Goal: Task Accomplishment & Management: Manage account settings

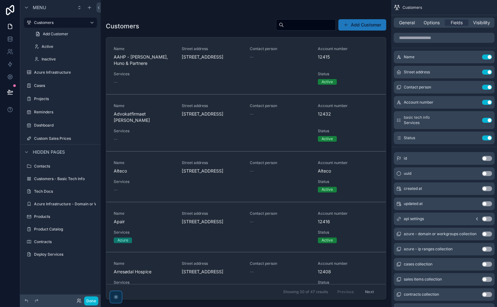
click at [159, 61] on div "scrollable content" at bounding box center [246, 150] width 291 height 300
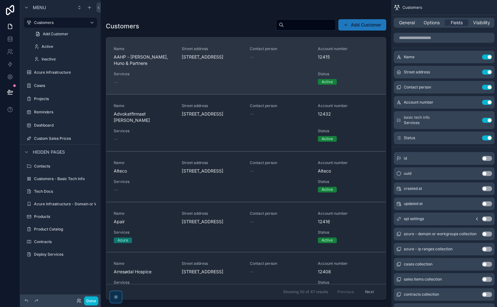
click at [144, 59] on span "AAHP - [PERSON_NAME] & Partnere" at bounding box center [144, 60] width 60 height 13
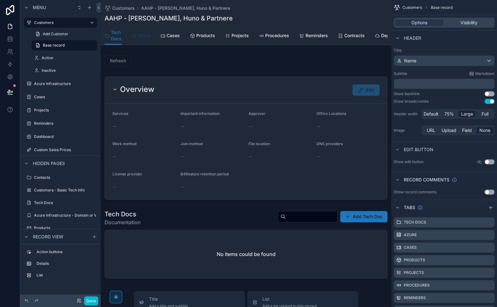
click at [146, 35] on span "Azure" at bounding box center [144, 35] width 12 height 6
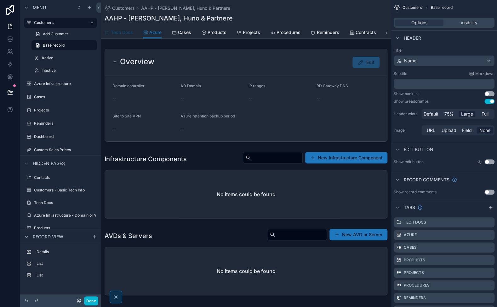
click at [126, 32] on span "Tech Docs" at bounding box center [122, 32] width 22 height 6
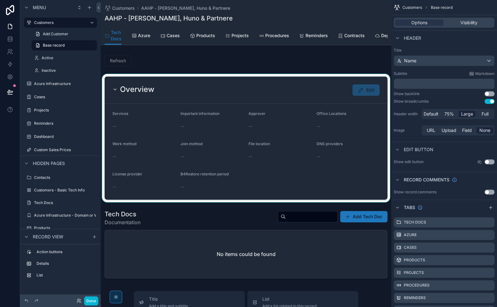
drag, startPoint x: 198, startPoint y: 193, endPoint x: 153, endPoint y: 190, distance: 44.8
click at [153, 190] on div "scrollable content" at bounding box center [246, 138] width 291 height 128
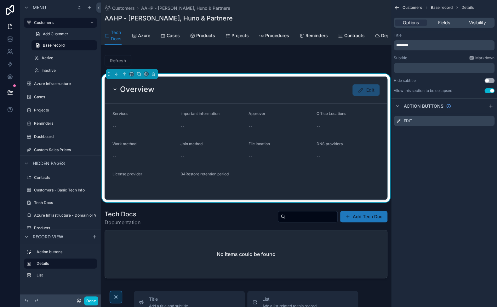
click at [84, 305] on div "Done" at bounding box center [85, 301] width 25 height 9
click at [96, 299] on button "Done" at bounding box center [91, 301] width 14 height 9
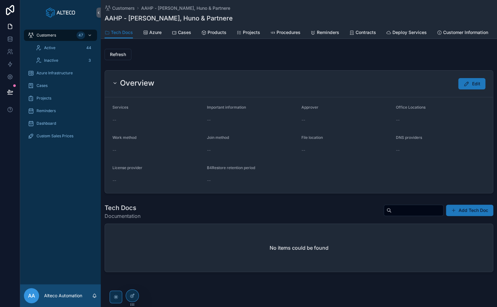
click at [257, 83] on div "Overview Edit" at bounding box center [298, 83] width 373 height 11
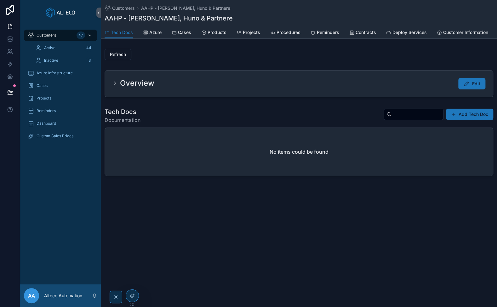
click at [257, 83] on div "Overview Edit" at bounding box center [298, 83] width 373 height 11
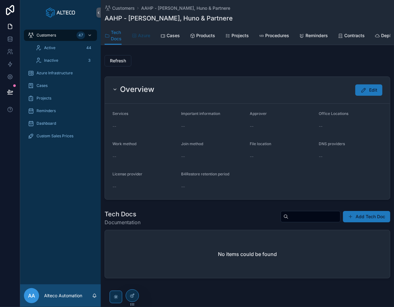
click at [141, 33] on span "Azure" at bounding box center [144, 35] width 12 height 6
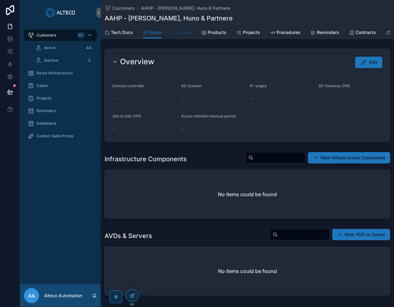
click at [183, 31] on span "Cases" at bounding box center [184, 32] width 13 height 6
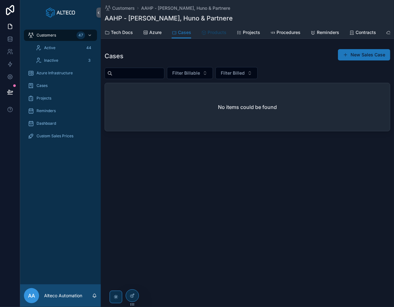
click at [220, 32] on span "Products" at bounding box center [217, 32] width 19 height 6
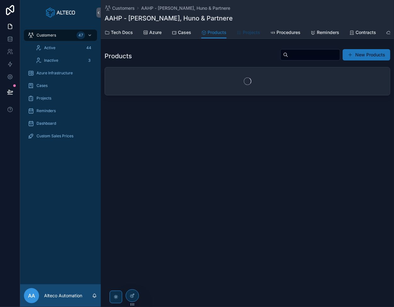
click at [254, 32] on span "Projects" at bounding box center [251, 32] width 17 height 6
click at [286, 31] on span "Procedures" at bounding box center [289, 32] width 24 height 6
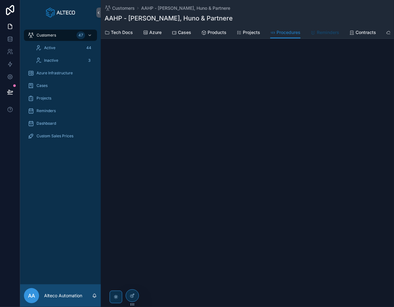
click at [322, 30] on span "Reminders" at bounding box center [328, 32] width 22 height 6
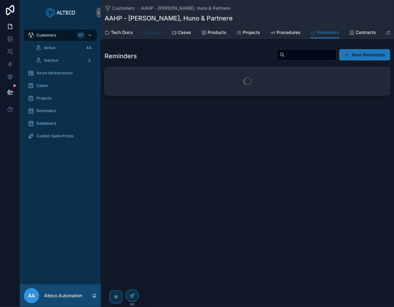
click at [159, 32] on span "Azure" at bounding box center [155, 32] width 12 height 6
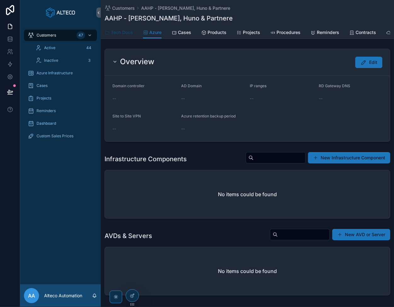
click at [118, 32] on span "Tech Docs" at bounding box center [122, 32] width 22 height 6
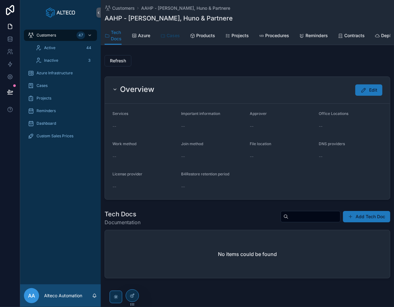
click at [166, 37] on div "Cases" at bounding box center [170, 35] width 20 height 6
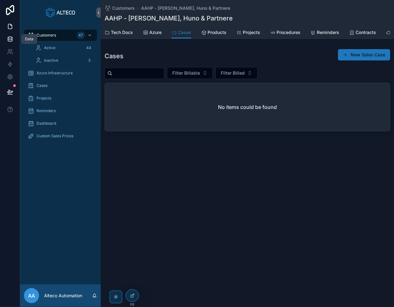
click at [8, 37] on icon at bounding box center [10, 38] width 4 height 3
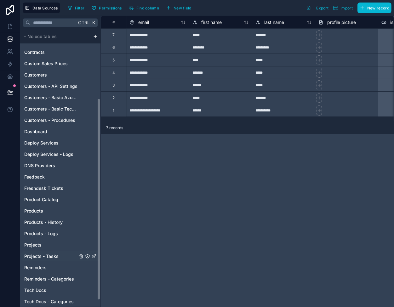
scroll to position [95, 0]
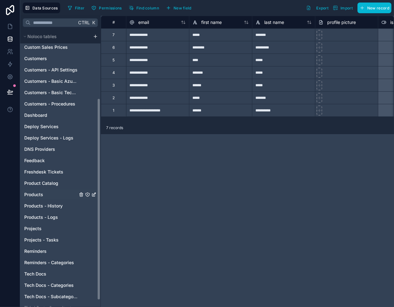
click at [36, 196] on span "Products" at bounding box center [33, 195] width 19 height 6
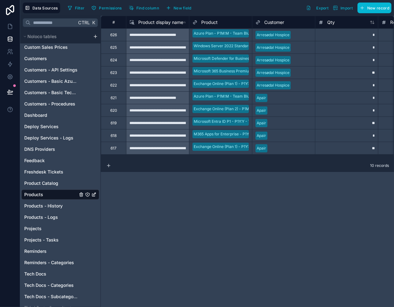
click at [150, 51] on div "**********" at bounding box center [157, 47] width 63 height 13
drag, startPoint x: 150, startPoint y: 36, endPoint x: 164, endPoint y: 138, distance: 103.1
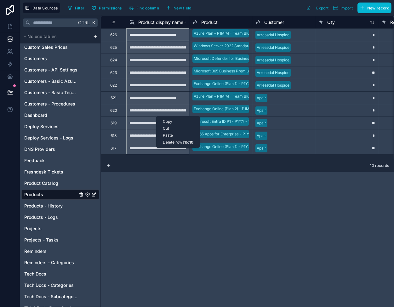
click at [174, 142] on div "Delete rows 1 to 10" at bounding box center [178, 142] width 43 height 7
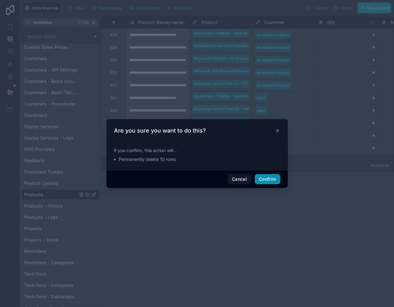
click at [273, 180] on button "Confirm" at bounding box center [267, 179] width 25 height 10
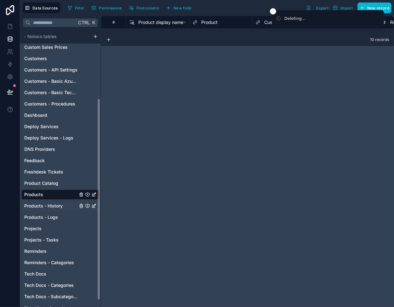
click at [54, 205] on span "Products - History" at bounding box center [43, 206] width 38 height 6
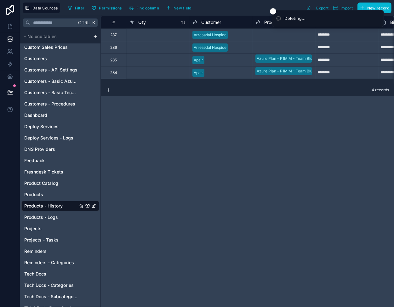
click at [144, 42] on div at bounding box center [157, 47] width 63 height 13
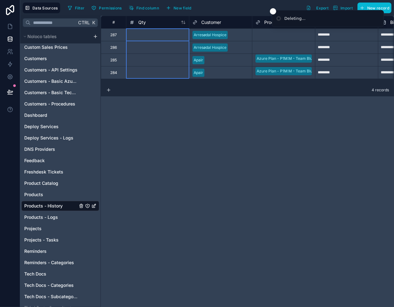
drag, startPoint x: 146, startPoint y: 35, endPoint x: 149, endPoint y: 72, distance: 37.4
click at [175, 87] on div "Delete rows 1 to 4" at bounding box center [171, 86] width 42 height 7
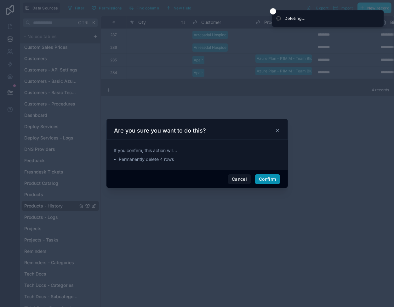
click at [269, 182] on button "Confirm" at bounding box center [267, 179] width 25 height 10
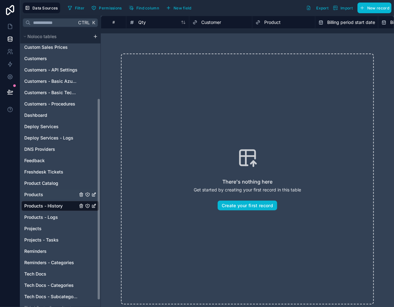
click at [67, 193] on link "Products" at bounding box center [50, 195] width 53 height 6
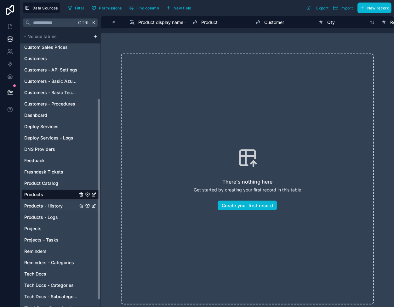
click at [58, 203] on span "Products - History" at bounding box center [43, 206] width 38 height 6
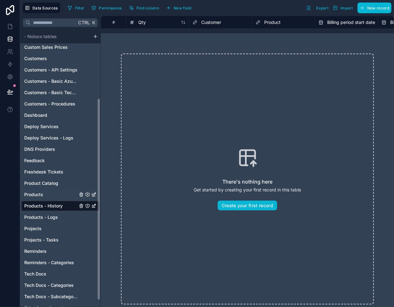
click at [47, 197] on link "Products" at bounding box center [50, 195] width 53 height 6
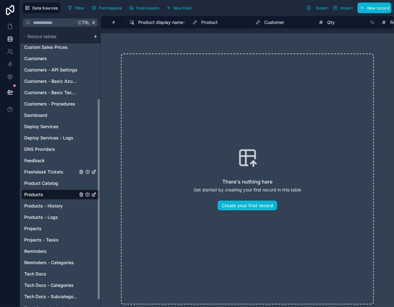
click at [58, 176] on div "Freshdesk Tickets" at bounding box center [60, 172] width 78 height 10
click at [52, 185] on span "Product Catalog" at bounding box center [41, 183] width 34 height 6
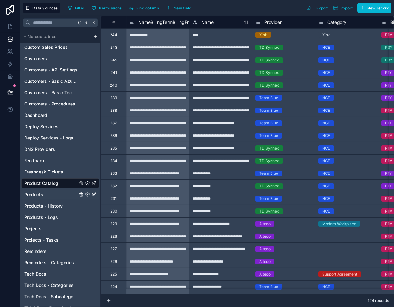
click at [45, 195] on link "Products" at bounding box center [50, 195] width 53 height 6
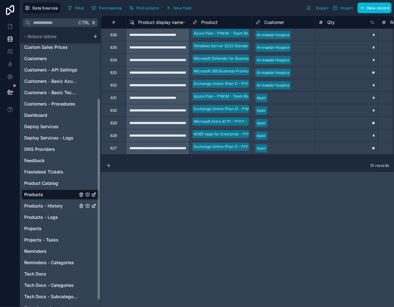
click at [50, 203] on span "Products - History" at bounding box center [43, 206] width 38 height 6
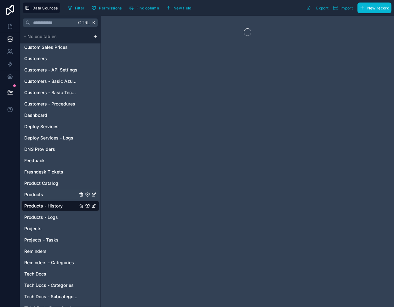
click at [55, 192] on link "Products" at bounding box center [50, 195] width 53 height 6
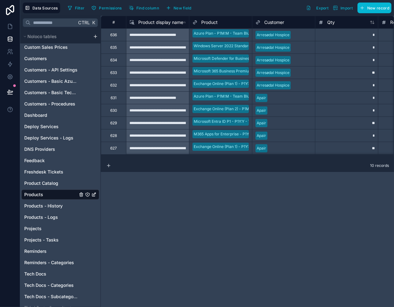
click at [153, 44] on div "**********" at bounding box center [157, 47] width 63 height 13
drag, startPoint x: 150, startPoint y: 35, endPoint x: 154, endPoint y: 149, distance: 114.8
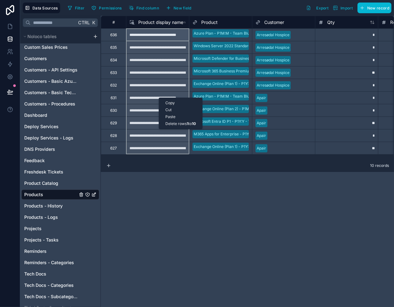
click at [170, 123] on div "Delete rows 1 to 10" at bounding box center [180, 123] width 43 height 7
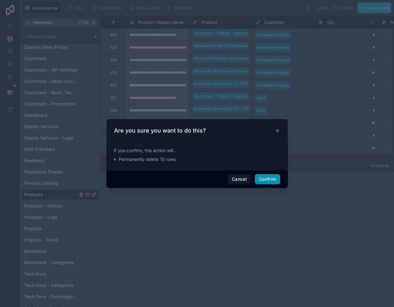
click at [263, 177] on button "Confirm" at bounding box center [267, 179] width 25 height 10
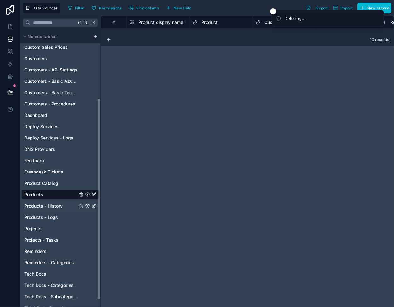
click at [57, 205] on span "Products - History" at bounding box center [43, 206] width 38 height 6
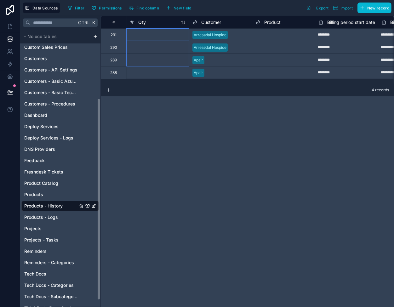
drag, startPoint x: 158, startPoint y: 36, endPoint x: 157, endPoint y: 68, distance: 31.6
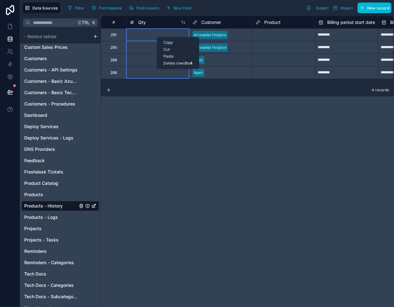
click at [172, 63] on div "Delete rows 1 to 4" at bounding box center [178, 63] width 42 height 7
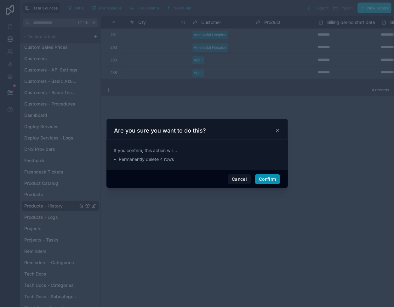
click at [266, 181] on button "Confirm" at bounding box center [267, 179] width 25 height 10
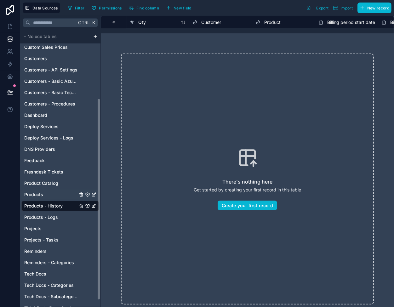
click at [44, 194] on link "Products" at bounding box center [50, 195] width 53 height 6
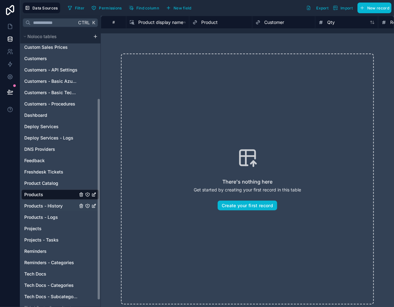
click at [49, 210] on div "Products - History" at bounding box center [60, 206] width 78 height 10
click at [45, 194] on link "Products" at bounding box center [50, 195] width 53 height 6
click at [45, 210] on div "Products - History" at bounding box center [60, 206] width 78 height 10
click at [46, 205] on span "Products - History" at bounding box center [43, 206] width 38 height 6
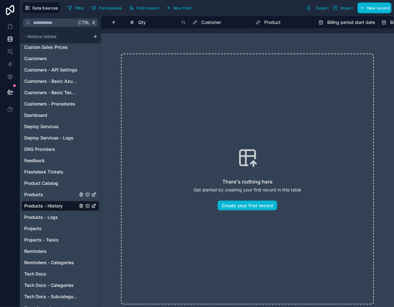
click at [43, 193] on link "Products" at bounding box center [50, 195] width 53 height 6
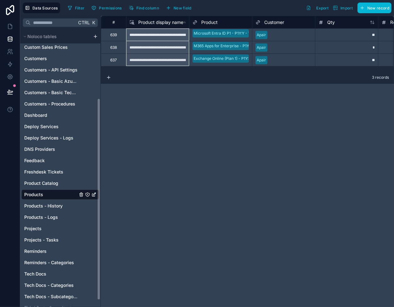
drag, startPoint x: 148, startPoint y: 36, endPoint x: 149, endPoint y: 59, distance: 23.3
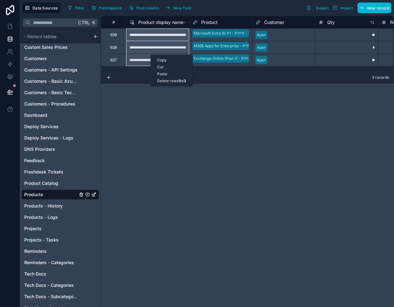
click at [174, 82] on div "Delete rows 1 to 3" at bounding box center [172, 81] width 42 height 7
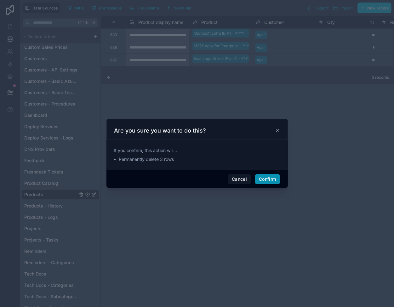
click at [261, 178] on button "Confirm" at bounding box center [267, 179] width 25 height 10
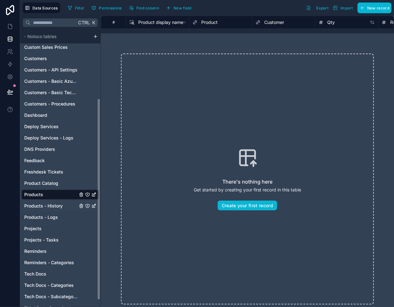
click at [47, 204] on span "Products - History" at bounding box center [43, 206] width 38 height 6
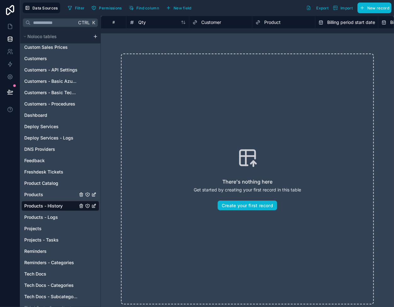
click at [43, 197] on span "Products" at bounding box center [33, 195] width 19 height 6
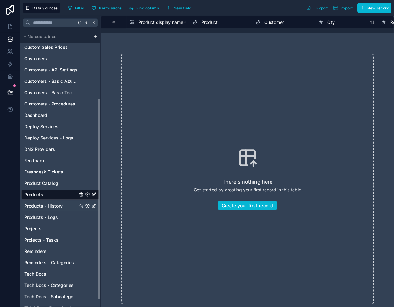
click at [41, 206] on span "Products - History" at bounding box center [43, 206] width 38 height 6
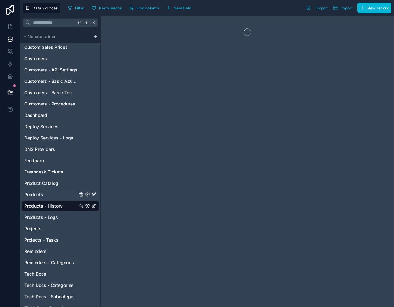
click at [47, 195] on link "Products" at bounding box center [50, 195] width 53 height 6
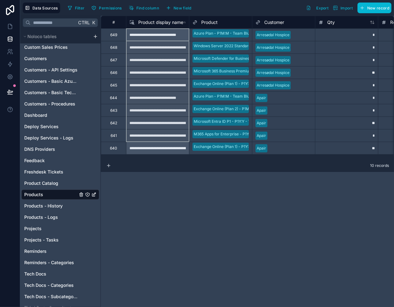
drag, startPoint x: 156, startPoint y: 62, endPoint x: 158, endPoint y: 144, distance: 81.3
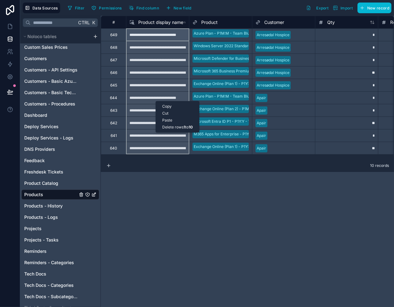
click at [171, 127] on div "Delete rows 1 to 10" at bounding box center [177, 127] width 43 height 7
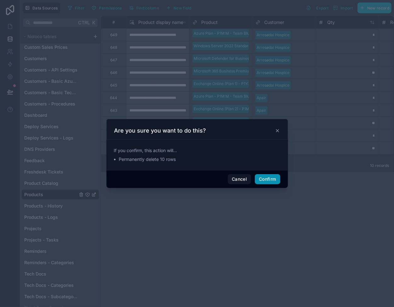
click at [260, 180] on button "Confirm" at bounding box center [267, 179] width 25 height 10
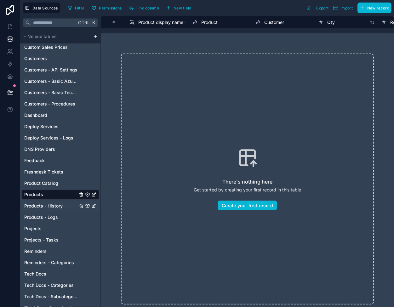
click at [49, 206] on span "Products - History" at bounding box center [43, 206] width 38 height 6
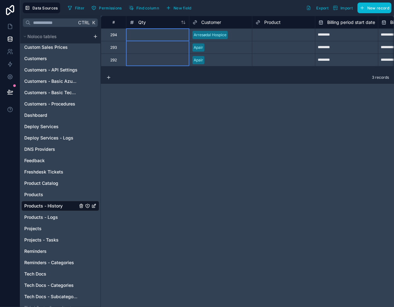
drag, startPoint x: 151, startPoint y: 36, endPoint x: 155, endPoint y: 62, distance: 26.1
click at [169, 79] on div "Delete rows 1 to 3" at bounding box center [175, 78] width 42 height 7
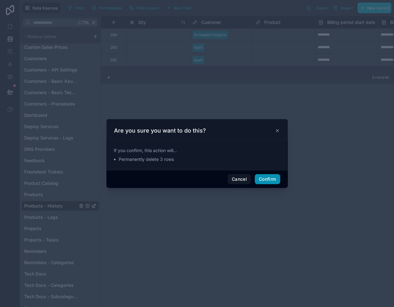
click at [264, 177] on button "Confirm" at bounding box center [267, 179] width 25 height 10
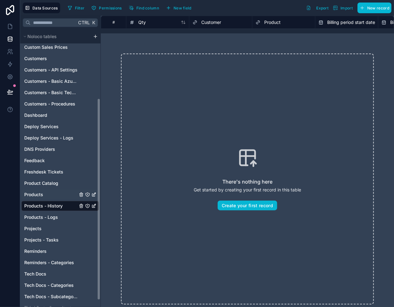
click at [46, 192] on link "Products" at bounding box center [50, 195] width 53 height 6
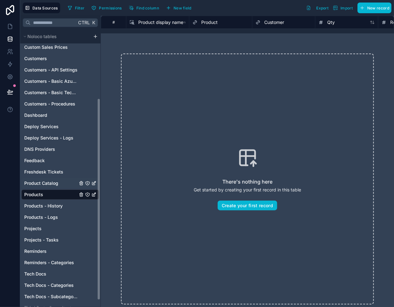
click at [37, 181] on span "Product Catalog" at bounding box center [41, 183] width 34 height 6
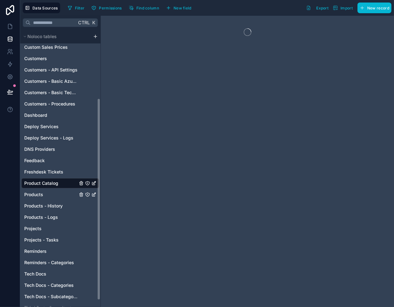
click at [38, 196] on span "Products" at bounding box center [33, 195] width 19 height 6
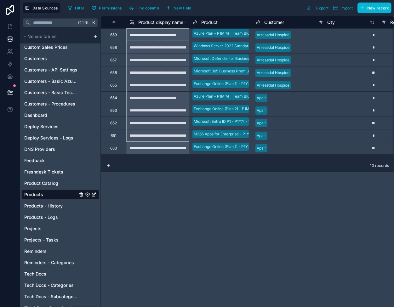
drag, startPoint x: 149, startPoint y: 37, endPoint x: 161, endPoint y: 143, distance: 106.5
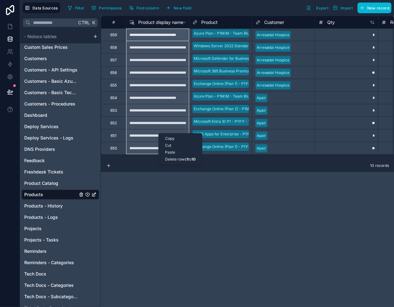
click at [179, 160] on div "Delete rows 1 to 10" at bounding box center [180, 159] width 43 height 7
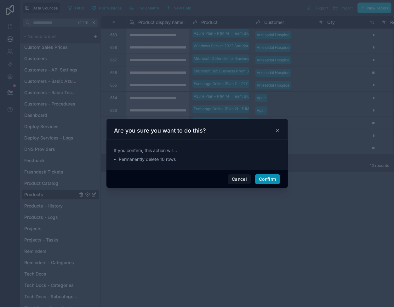
click at [270, 179] on button "Confirm" at bounding box center [267, 179] width 25 height 10
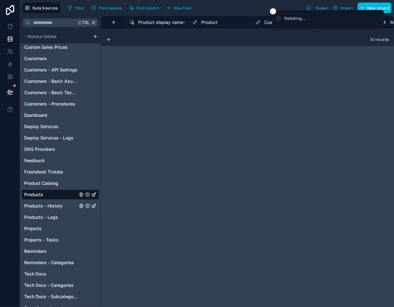
click at [51, 205] on span "Products - History" at bounding box center [43, 206] width 38 height 6
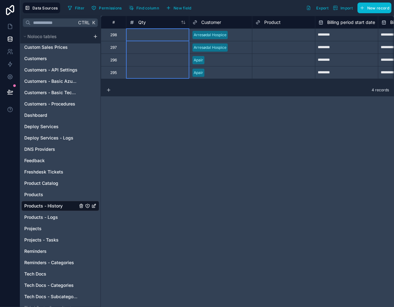
drag, startPoint x: 134, startPoint y: 36, endPoint x: 158, endPoint y: 68, distance: 40.1
click at [181, 76] on b "1" at bounding box center [181, 76] width 2 height 5
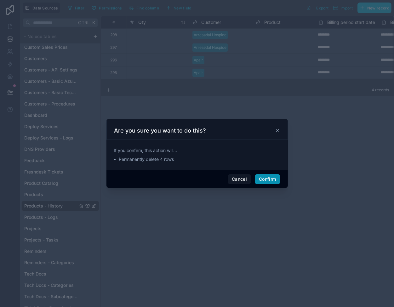
click at [266, 179] on button "Confirm" at bounding box center [267, 179] width 25 height 10
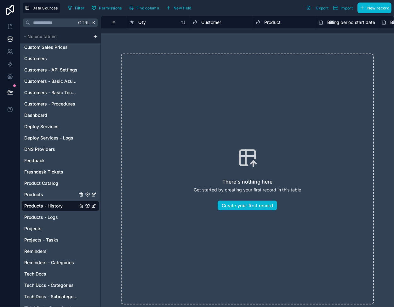
click at [41, 193] on span "Products" at bounding box center [33, 195] width 19 height 6
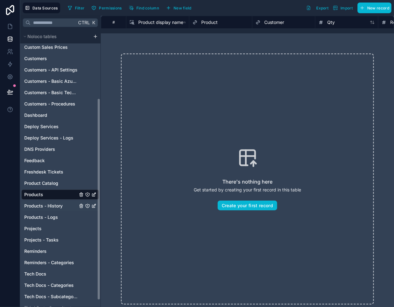
click at [60, 204] on span "Products - History" at bounding box center [43, 206] width 38 height 6
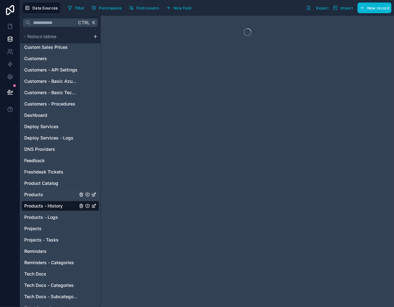
click at [60, 195] on link "Products" at bounding box center [50, 195] width 53 height 6
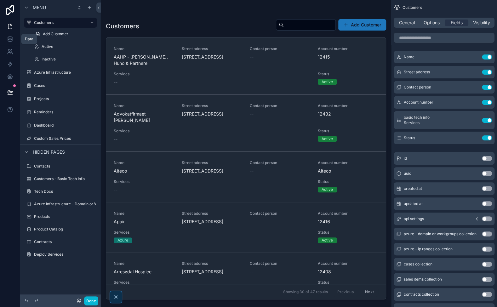
drag, startPoint x: 9, startPoint y: 37, endPoint x: 16, endPoint y: 32, distance: 9.2
click at [9, 37] on icon at bounding box center [10, 39] width 6 height 6
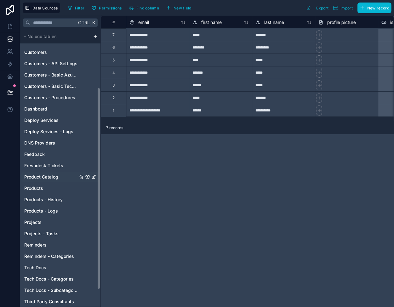
scroll to position [103, 0]
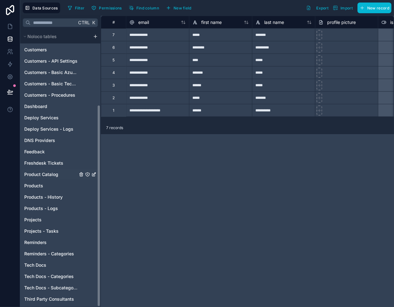
click at [34, 179] on div "Product Catalog" at bounding box center [60, 175] width 78 height 10
click at [36, 184] on span "Products" at bounding box center [33, 186] width 19 height 6
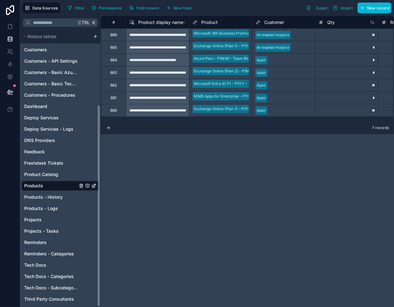
click at [153, 54] on div "**********" at bounding box center [157, 60] width 63 height 13
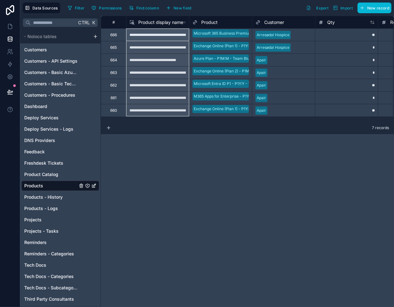
drag, startPoint x: 150, startPoint y: 43, endPoint x: 151, endPoint y: 107, distance: 64.3
drag, startPoint x: 150, startPoint y: 76, endPoint x: 126, endPoint y: 160, distance: 87.8
click at [126, 160] on div "**********" at bounding box center [247, 161] width 293 height 291
drag, startPoint x: 149, startPoint y: 91, endPoint x: 167, endPoint y: 66, distance: 30.4
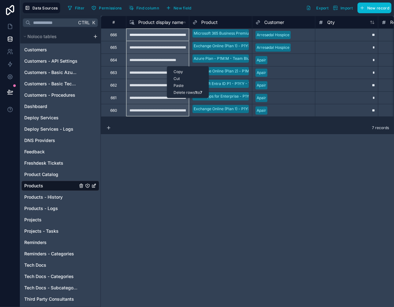
click at [190, 92] on div "Delete rows 1 to 7" at bounding box center [187, 92] width 41 height 7
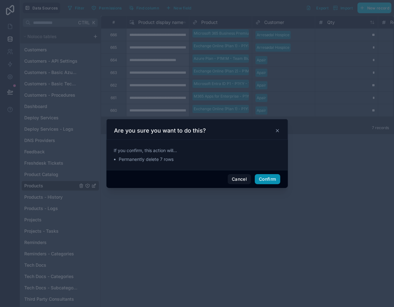
click at [262, 180] on button "Confirm" at bounding box center [267, 179] width 25 height 10
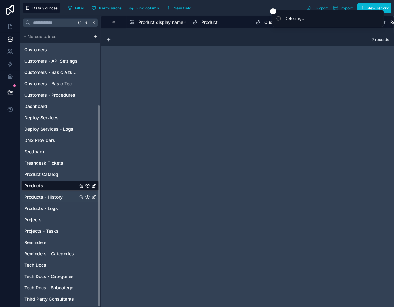
click at [60, 197] on span "Products - History" at bounding box center [43, 197] width 38 height 6
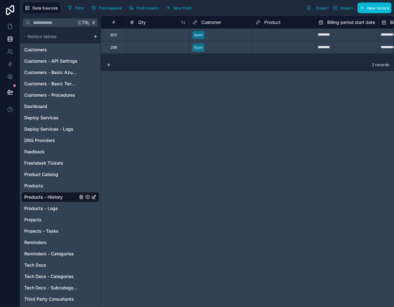
click at [147, 39] on div at bounding box center [157, 34] width 63 height 13
drag, startPoint x: 147, startPoint y: 39, endPoint x: 147, endPoint y: 49, distance: 9.8
click at [171, 63] on div "Delete rows 1 to 2" at bounding box center [169, 63] width 42 height 7
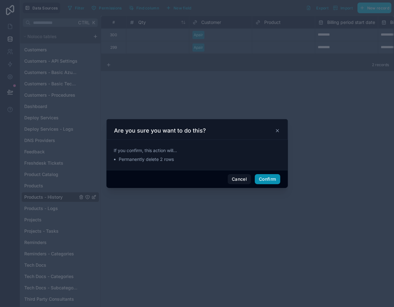
click at [263, 178] on button "Confirm" at bounding box center [267, 179] width 25 height 10
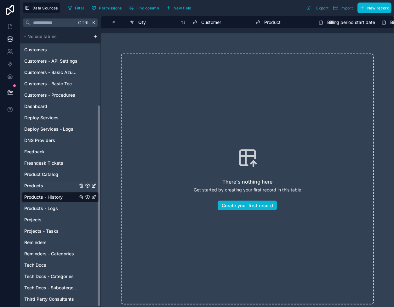
click at [38, 186] on span "Products" at bounding box center [33, 186] width 19 height 6
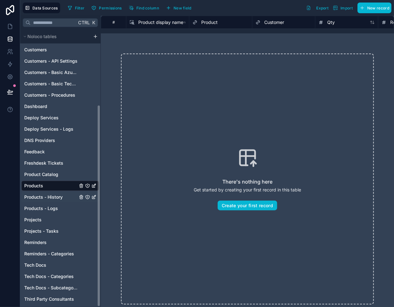
click at [58, 195] on span "Products - History" at bounding box center [43, 197] width 38 height 6
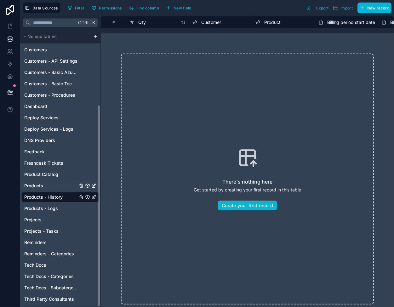
click at [72, 186] on link "Products" at bounding box center [50, 186] width 53 height 6
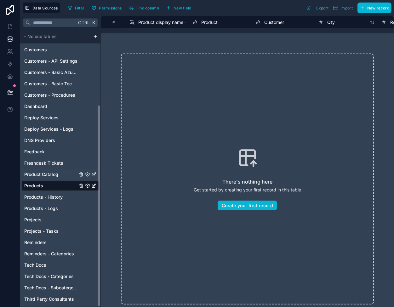
click at [57, 177] on span "Product Catalog" at bounding box center [41, 174] width 34 height 6
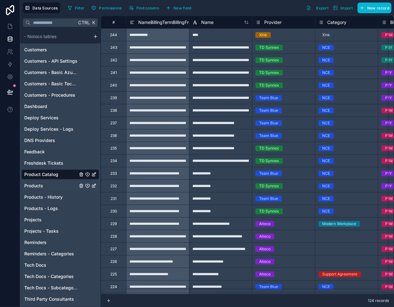
click at [51, 184] on link "Products" at bounding box center [50, 186] width 53 height 6
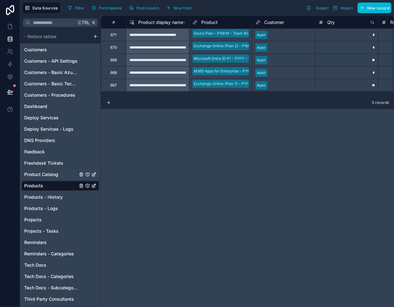
click at [44, 179] on div "Product Catalog" at bounding box center [60, 175] width 78 height 10
click at [41, 175] on span "Product Catalog" at bounding box center [41, 174] width 34 height 6
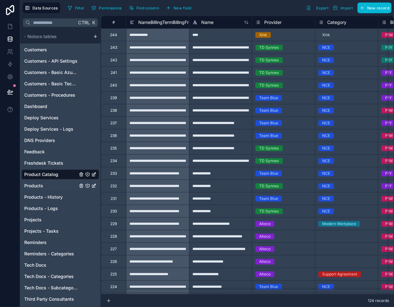
click at [41, 185] on span "Products" at bounding box center [33, 186] width 19 height 6
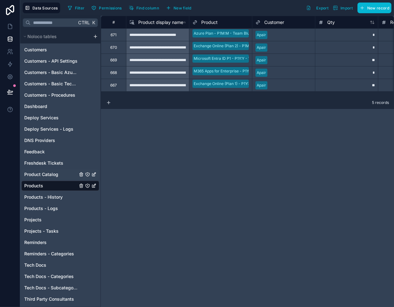
click at [34, 173] on span "Product Catalog" at bounding box center [41, 174] width 34 height 6
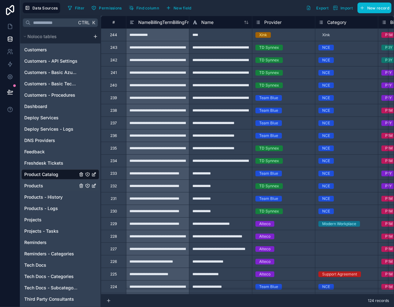
click at [37, 186] on span "Products" at bounding box center [33, 186] width 19 height 6
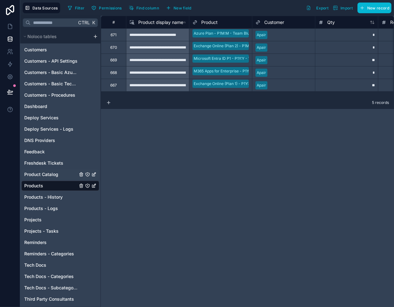
click at [35, 175] on span "Product Catalog" at bounding box center [41, 174] width 34 height 6
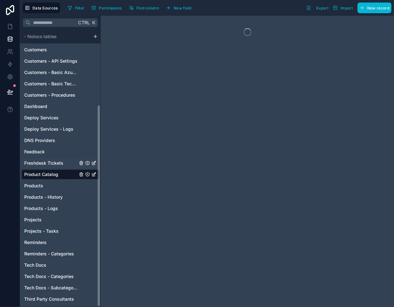
click at [56, 158] on div "Freshdesk Tickets" at bounding box center [60, 163] width 78 height 10
click at [55, 162] on span "Freshdesk Tickets" at bounding box center [43, 163] width 39 height 6
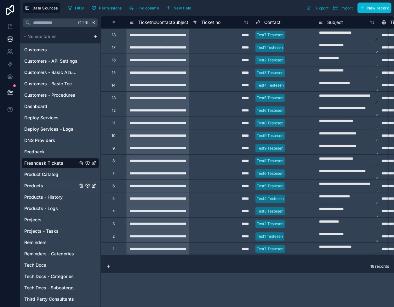
click at [37, 186] on span "Products" at bounding box center [33, 186] width 19 height 6
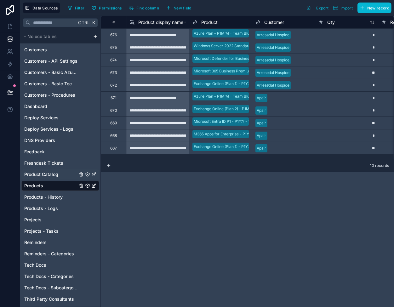
click at [48, 173] on span "Product Catalog" at bounding box center [41, 174] width 34 height 6
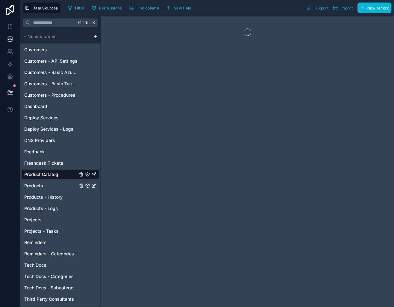
click at [44, 186] on link "Products" at bounding box center [50, 186] width 53 height 6
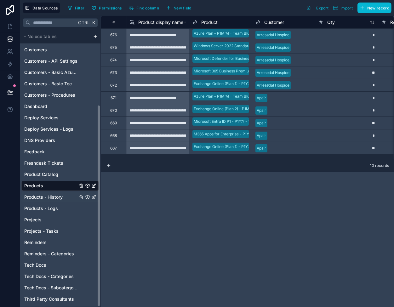
click at [49, 195] on span "Products - History" at bounding box center [43, 197] width 38 height 6
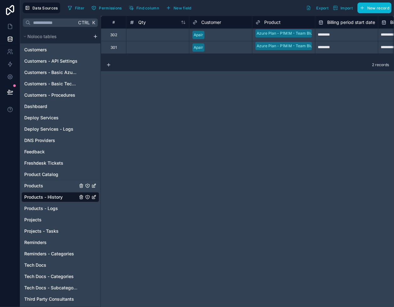
click at [54, 184] on link "Products" at bounding box center [50, 186] width 53 height 6
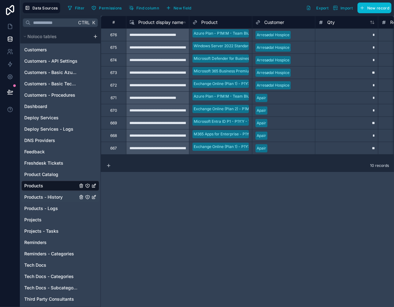
click at [50, 199] on span "Products - History" at bounding box center [43, 197] width 38 height 6
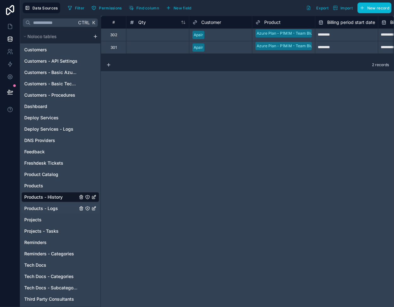
click at [47, 206] on span "Products - Logs" at bounding box center [41, 208] width 34 height 6
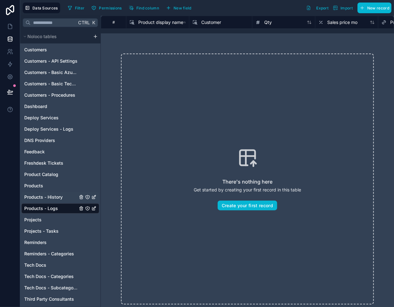
click at [47, 195] on span "Products - History" at bounding box center [43, 197] width 38 height 6
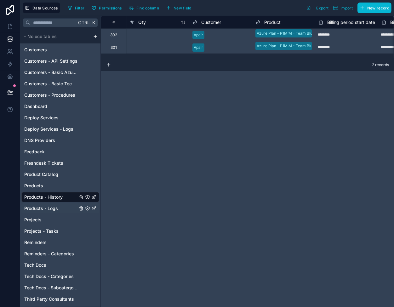
click at [48, 207] on span "Products - Logs" at bounding box center [41, 208] width 34 height 6
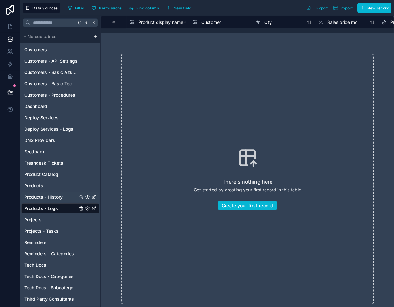
click at [48, 195] on span "Products - History" at bounding box center [43, 197] width 38 height 6
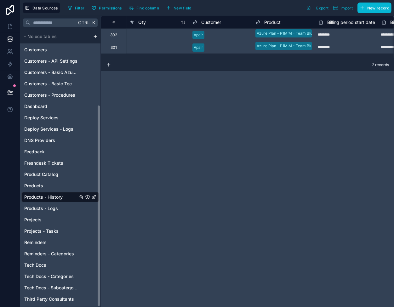
click at [179, 104] on div "# Qty Customer Product Billing period start date Billing period end date Cost p…" at bounding box center [247, 161] width 293 height 291
click at [53, 186] on link "Products" at bounding box center [50, 186] width 53 height 6
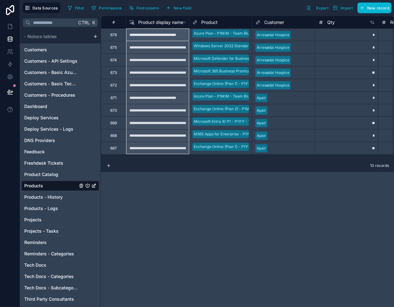
drag, startPoint x: 153, startPoint y: 36, endPoint x: 154, endPoint y: 145, distance: 109.0
drag, startPoint x: 154, startPoint y: 101, endPoint x: 148, endPoint y: 112, distance: 12.4
click at [165, 138] on div "Delete rows 1 to 10" at bounding box center [169, 138] width 43 height 7
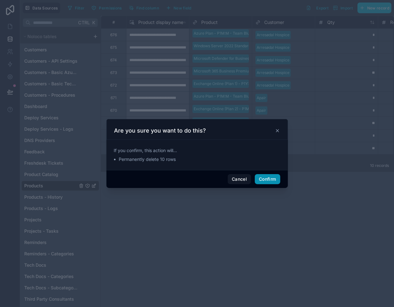
click at [268, 177] on button "Confirm" at bounding box center [267, 179] width 25 height 10
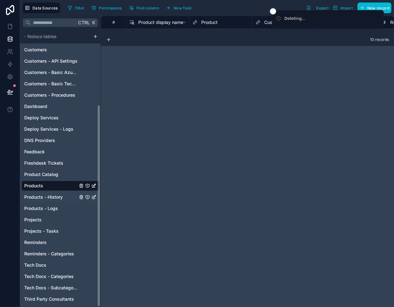
click at [62, 195] on span "Products - History" at bounding box center [43, 197] width 38 height 6
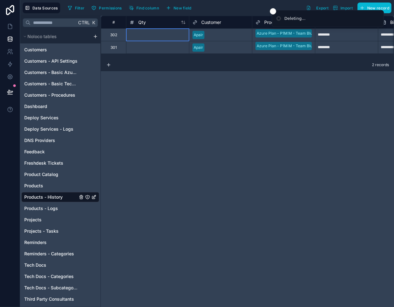
drag, startPoint x: 142, startPoint y: 36, endPoint x: 144, endPoint y: 48, distance: 11.8
click at [163, 60] on div "Delete rows 1 to 2" at bounding box center [165, 61] width 42 height 7
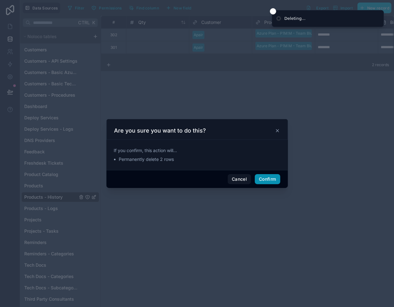
click at [265, 179] on button "Confirm" at bounding box center [267, 179] width 25 height 10
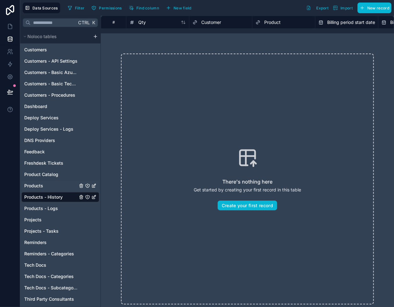
click at [41, 186] on span "Products" at bounding box center [33, 186] width 19 height 6
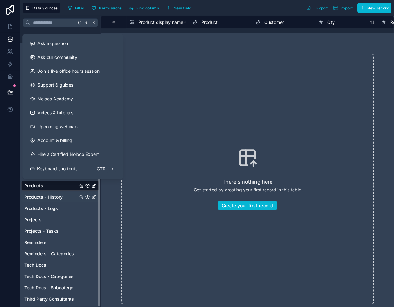
click at [57, 199] on span "Products - History" at bounding box center [43, 197] width 38 height 6
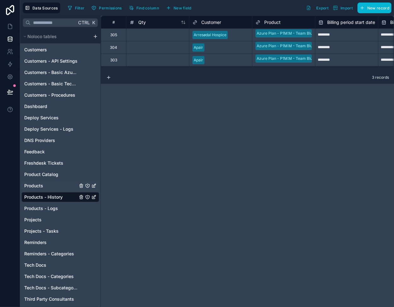
click at [37, 185] on span "Products" at bounding box center [33, 186] width 19 height 6
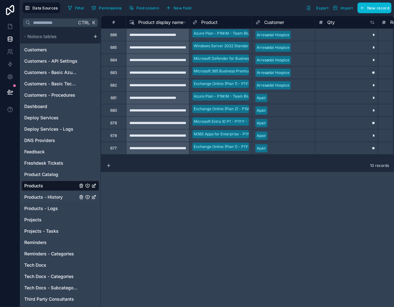
click at [53, 195] on span "Products - History" at bounding box center [43, 197] width 38 height 6
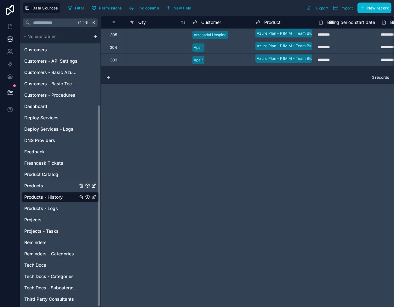
click at [52, 185] on link "Products" at bounding box center [50, 186] width 53 height 6
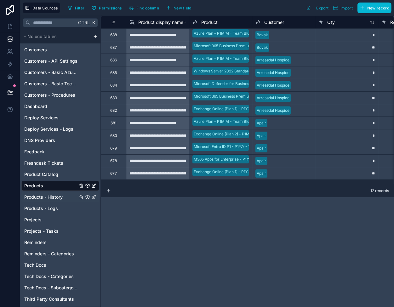
click at [58, 196] on span "Products - History" at bounding box center [43, 197] width 38 height 6
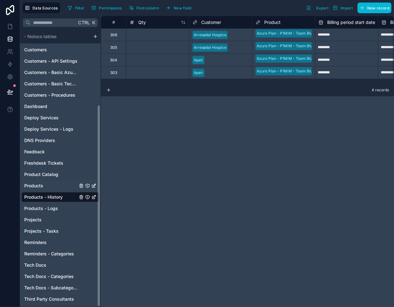
click at [60, 189] on div "Products" at bounding box center [60, 186] width 78 height 10
click at [42, 185] on span "Products" at bounding box center [33, 186] width 19 height 6
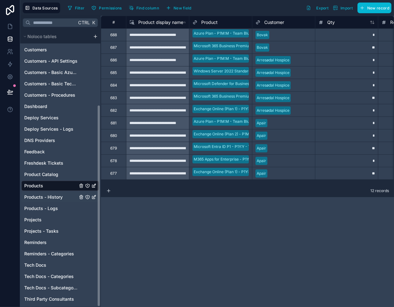
drag, startPoint x: 47, startPoint y: 198, endPoint x: 48, endPoint y: 193, distance: 5.0
click at [47, 198] on span "Products - History" at bounding box center [43, 197] width 38 height 6
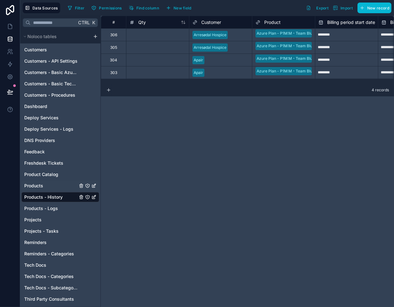
click at [50, 188] on link "Products" at bounding box center [50, 186] width 53 height 6
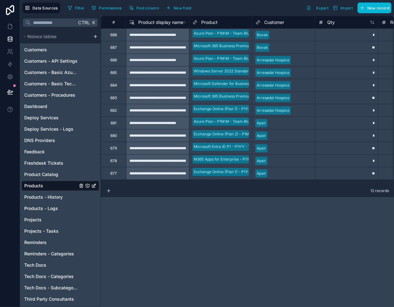
click at [150, 59] on div "**********" at bounding box center [157, 60] width 63 height 13
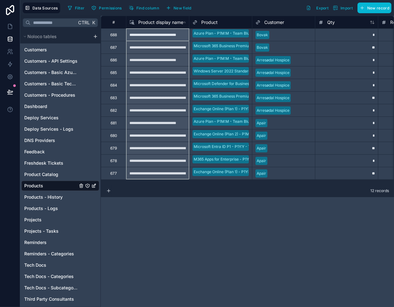
drag, startPoint x: 147, startPoint y: 39, endPoint x: 145, endPoint y: 167, distance: 128.6
click at [172, 141] on div "Delete rows 1 to 12" at bounding box center [176, 140] width 43 height 7
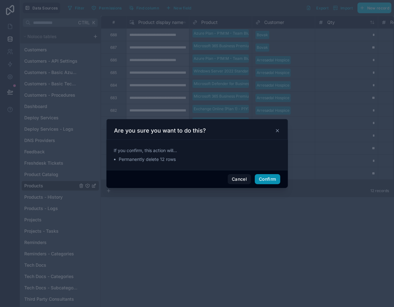
click at [259, 177] on button "Confirm" at bounding box center [267, 179] width 25 height 10
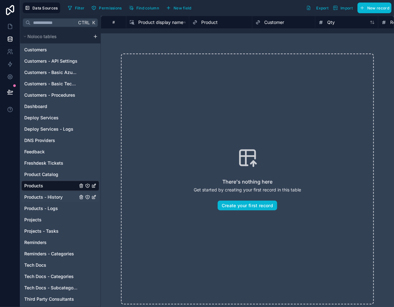
click at [42, 199] on span "Products - History" at bounding box center [43, 197] width 38 height 6
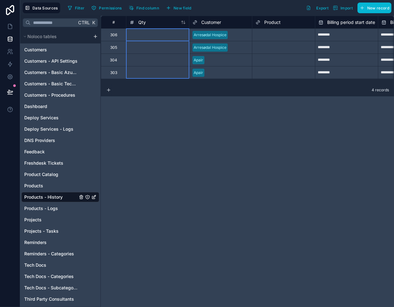
drag, startPoint x: 148, startPoint y: 33, endPoint x: 143, endPoint y: 76, distance: 43.2
click at [157, 68] on div "Delete rows 1 to 4" at bounding box center [167, 69] width 42 height 7
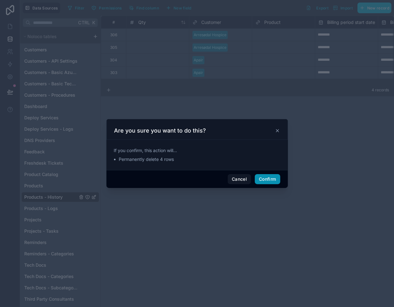
click at [272, 175] on button "Confirm" at bounding box center [267, 179] width 25 height 10
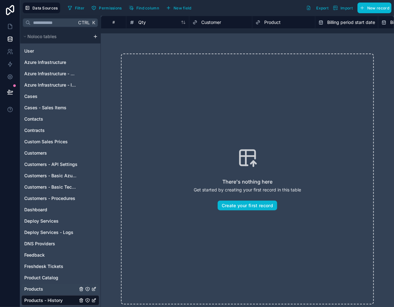
click at [45, 290] on link "Products" at bounding box center [50, 289] width 53 height 6
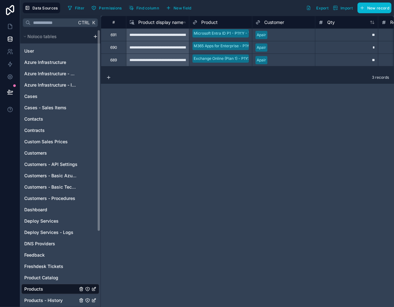
click at [67, 300] on link "Products - History" at bounding box center [50, 300] width 53 height 6
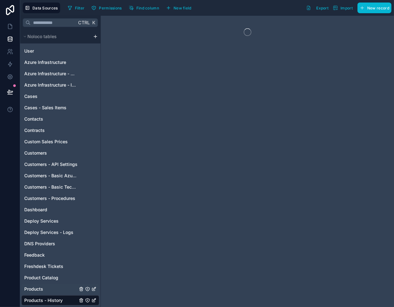
click at [42, 289] on span "Products" at bounding box center [33, 289] width 19 height 6
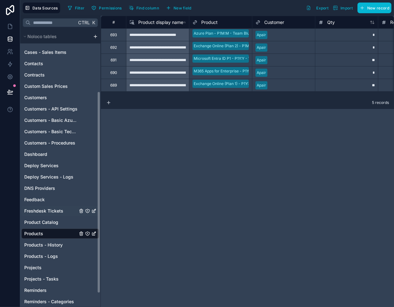
scroll to position [95, 0]
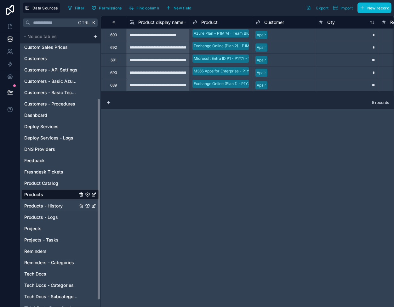
click at [50, 205] on span "Products - History" at bounding box center [43, 206] width 38 height 6
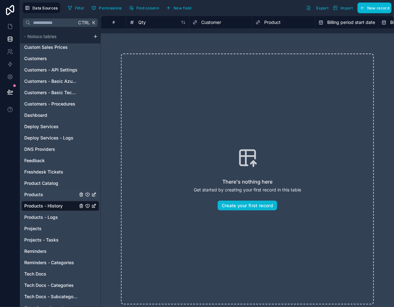
click at [43, 193] on link "Products" at bounding box center [50, 195] width 53 height 6
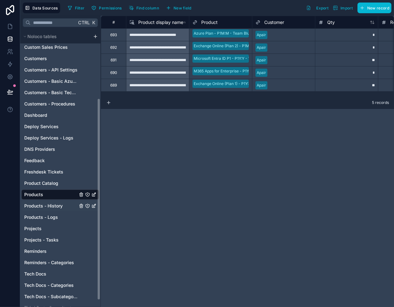
click at [60, 204] on span "Products - History" at bounding box center [43, 206] width 38 height 6
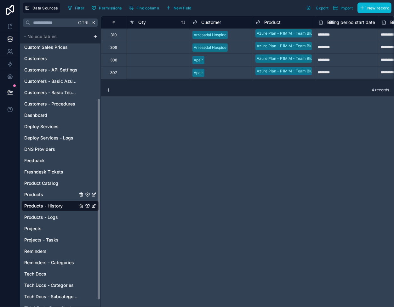
click at [60, 195] on link "Products" at bounding box center [50, 195] width 53 height 6
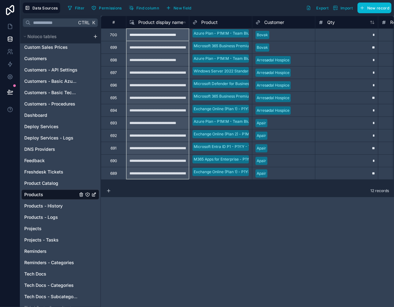
drag, startPoint x: 160, startPoint y: 41, endPoint x: 159, endPoint y: 170, distance: 128.9
click at [171, 122] on div "Delete rows 1 to 12" at bounding box center [168, 122] width 43 height 7
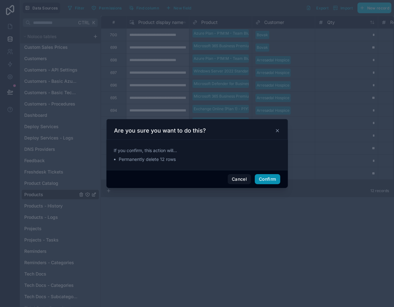
drag, startPoint x: 259, startPoint y: 177, endPoint x: 255, endPoint y: 180, distance: 5.1
click at [260, 177] on button "Confirm" at bounding box center [267, 179] width 25 height 10
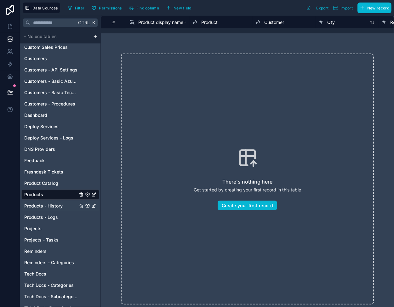
click at [44, 206] on span "Products - History" at bounding box center [43, 206] width 38 height 6
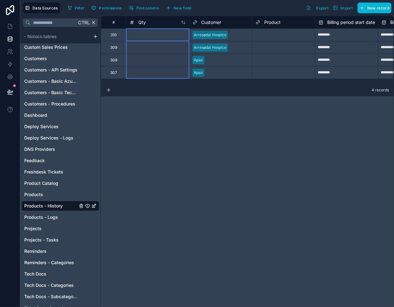
drag, startPoint x: 151, startPoint y: 35, endPoint x: 159, endPoint y: 81, distance: 47.0
click at [160, 82] on div "# Qty Customer Product Billing period start date Billing period end date Cost p…" at bounding box center [247, 50] width 293 height 68
drag, startPoint x: 153, startPoint y: 44, endPoint x: 141, endPoint y: 72, distance: 30.9
click at [176, 99] on b "4" at bounding box center [175, 98] width 3 height 5
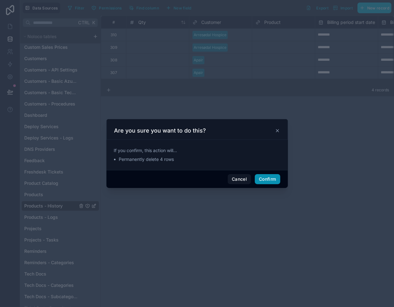
click at [264, 178] on button "Confirm" at bounding box center [267, 179] width 25 height 10
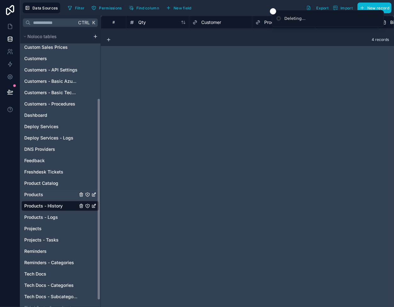
click at [57, 194] on link "Products" at bounding box center [50, 195] width 53 height 6
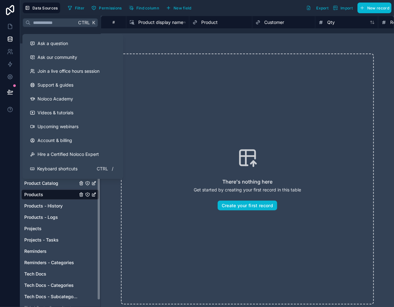
click at [47, 184] on span "Product Catalog" at bounding box center [41, 183] width 34 height 6
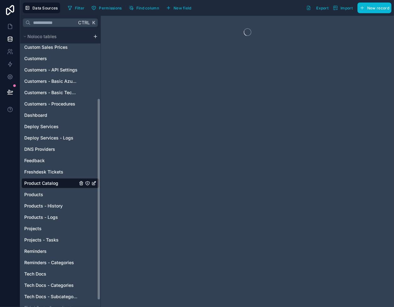
click at [47, 184] on span "Product Catalog" at bounding box center [41, 183] width 34 height 6
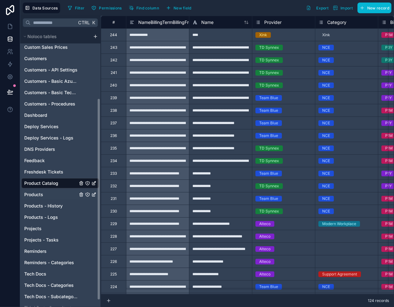
click at [53, 193] on link "Products" at bounding box center [50, 195] width 53 height 6
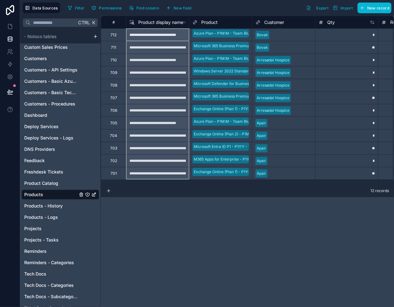
drag, startPoint x: 154, startPoint y: 37, endPoint x: 151, endPoint y: 171, distance: 133.9
click at [170, 131] on div "Delete rows 1 to 12" at bounding box center [173, 130] width 43 height 7
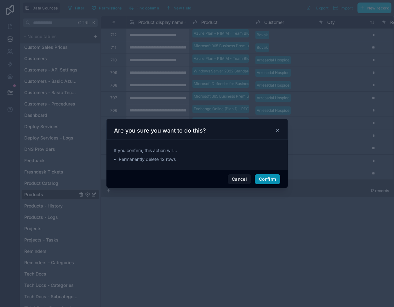
click at [264, 178] on button "Confirm" at bounding box center [267, 179] width 25 height 10
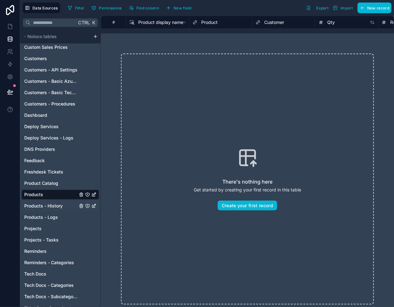
click at [52, 204] on span "Products - History" at bounding box center [43, 206] width 38 height 6
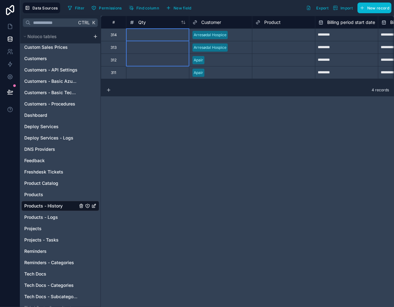
drag, startPoint x: 146, startPoint y: 54, endPoint x: 151, endPoint y: 71, distance: 17.1
click at [175, 76] on div "Delete rows 1 to 4" at bounding box center [174, 77] width 42 height 7
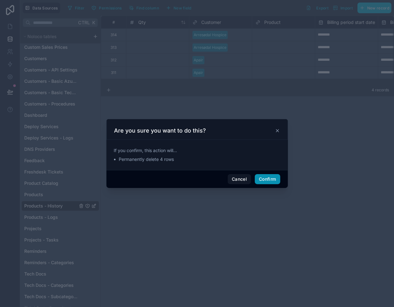
click at [260, 178] on button "Confirm" at bounding box center [267, 179] width 25 height 10
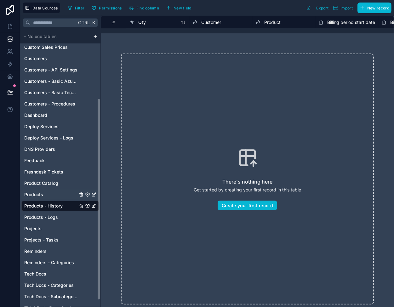
click at [59, 194] on link "Products" at bounding box center [50, 195] width 53 height 6
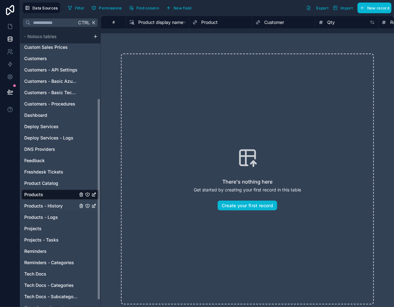
click at [58, 204] on span "Products - History" at bounding box center [43, 206] width 38 height 6
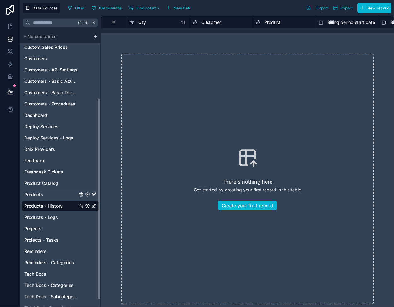
click at [54, 192] on link "Products" at bounding box center [50, 195] width 53 height 6
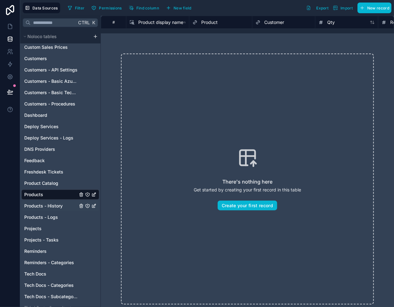
click at [53, 204] on span "Products - History" at bounding box center [43, 206] width 38 height 6
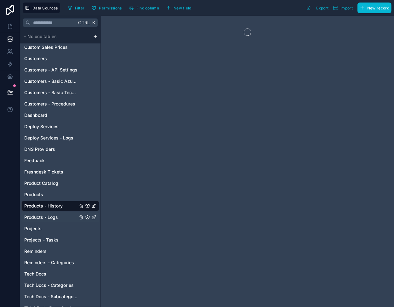
click at [55, 214] on div "Products - Logs" at bounding box center [60, 217] width 78 height 10
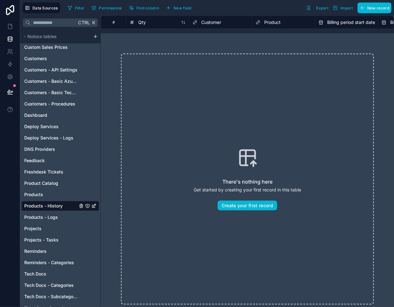
click at [55, 204] on span "Products - History" at bounding box center [43, 206] width 38 height 6
click at [49, 216] on span "Products - Logs" at bounding box center [41, 217] width 34 height 6
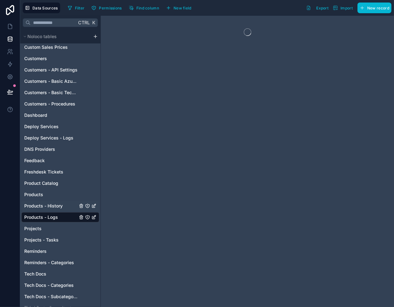
click at [49, 206] on span "Products - History" at bounding box center [43, 206] width 38 height 6
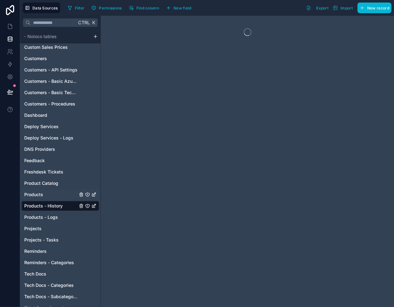
click at [45, 195] on link "Products" at bounding box center [50, 195] width 53 height 6
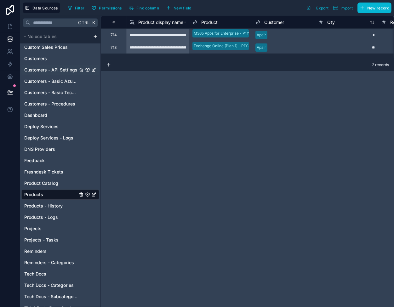
drag, startPoint x: 57, startPoint y: 70, endPoint x: 66, endPoint y: 66, distance: 9.6
click at [57, 70] on span "Customers - API Settings" at bounding box center [50, 70] width 53 height 6
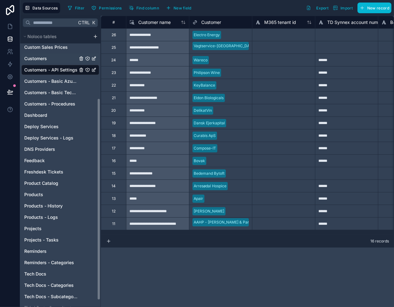
click at [43, 57] on span "Customers" at bounding box center [35, 58] width 23 height 6
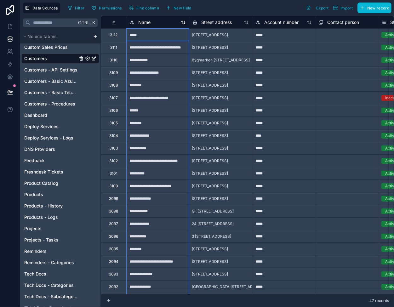
click at [182, 24] on icon at bounding box center [183, 22] width 5 height 5
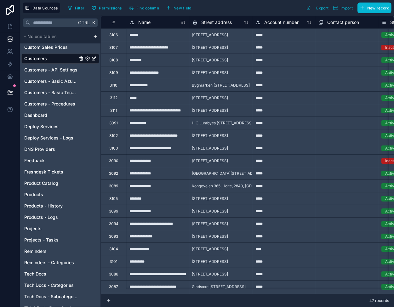
click at [184, 23] on icon at bounding box center [183, 22] width 5 height 5
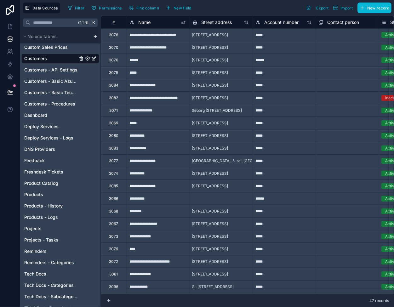
click at [146, 188] on div "**********" at bounding box center [157, 186] width 63 height 13
click at [270, 187] on div "*****" at bounding box center [283, 186] width 63 height 13
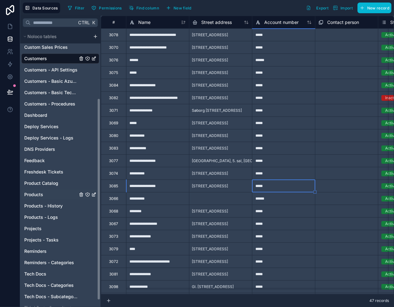
click at [45, 198] on div "Products" at bounding box center [60, 195] width 78 height 10
click at [52, 198] on div "Products" at bounding box center [60, 195] width 78 height 10
click at [49, 192] on link "Products" at bounding box center [50, 195] width 53 height 6
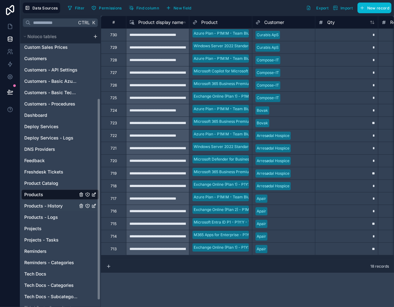
click at [38, 208] on span "Products - History" at bounding box center [43, 206] width 38 height 6
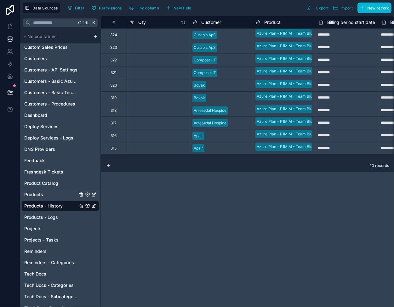
click at [43, 195] on span "Products" at bounding box center [33, 195] width 19 height 6
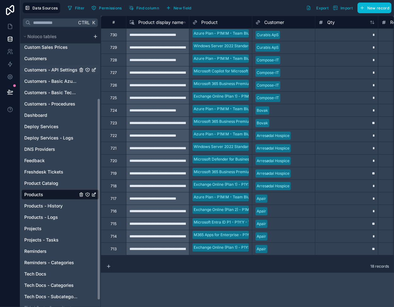
click at [61, 68] on span "Customers - API Settings" at bounding box center [50, 70] width 53 height 6
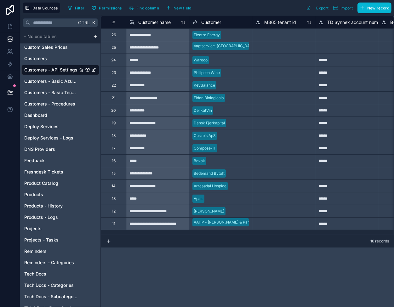
click at [112, 244] on div "16 records" at bounding box center [247, 241] width 293 height 13
click at [110, 240] on icon at bounding box center [108, 241] width 5 height 5
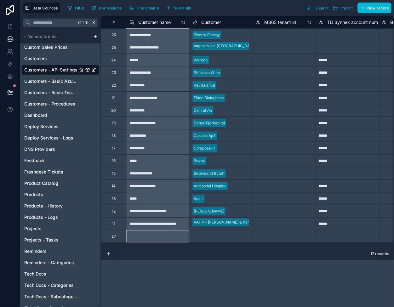
click at [156, 237] on div at bounding box center [157, 236] width 63 height 13
click at [217, 235] on div "Select a Customer" at bounding box center [209, 236] width 33 height 5
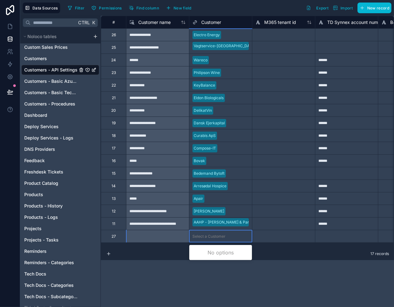
click at [217, 235] on div "Select a Customer" at bounding box center [209, 236] width 33 height 5
type input "*"
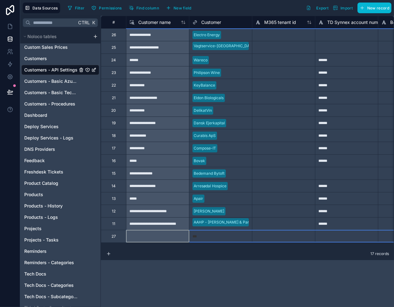
type input "****"
click at [223, 232] on div "****" at bounding box center [220, 236] width 63 height 9
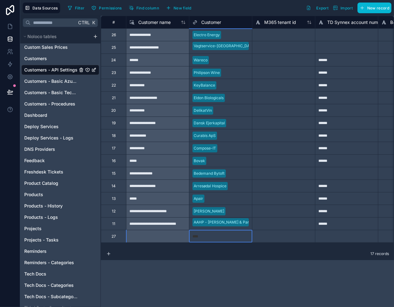
click at [224, 234] on div "****" at bounding box center [221, 236] width 56 height 6
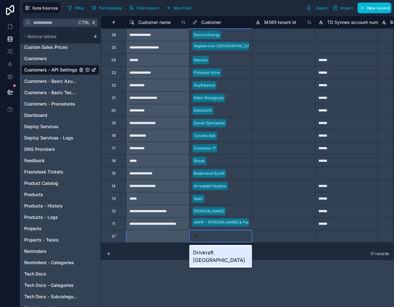
click at [222, 251] on div "Drivkraft [GEOGRAPHIC_DATA]" at bounding box center [220, 256] width 63 height 20
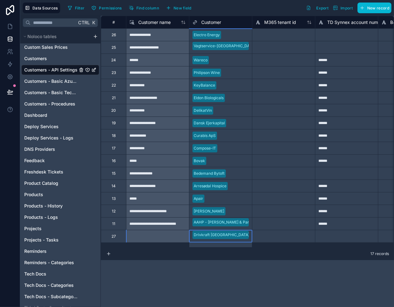
click at [270, 234] on div at bounding box center [283, 236] width 63 height 13
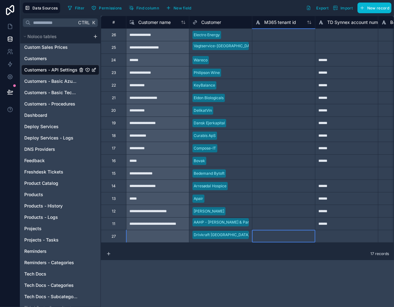
click at [327, 238] on div at bounding box center [346, 236] width 63 height 13
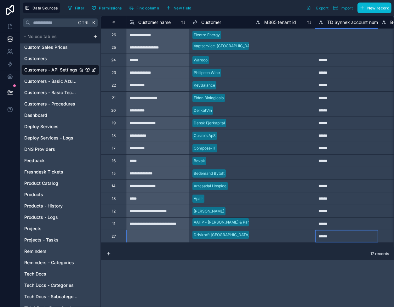
click at [278, 218] on div at bounding box center [283, 223] width 63 height 13
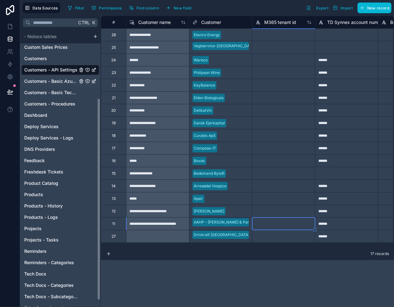
drag, startPoint x: 49, startPoint y: 80, endPoint x: 48, endPoint y: 77, distance: 3.5
click at [49, 80] on span "Customers - Basic Azure Info" at bounding box center [50, 81] width 53 height 6
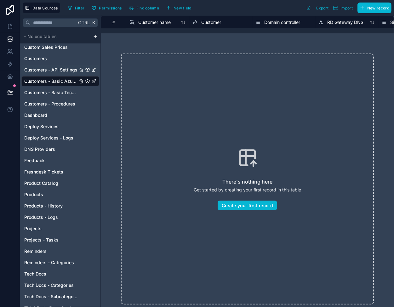
click at [49, 69] on span "Customers - API Settings" at bounding box center [50, 70] width 53 height 6
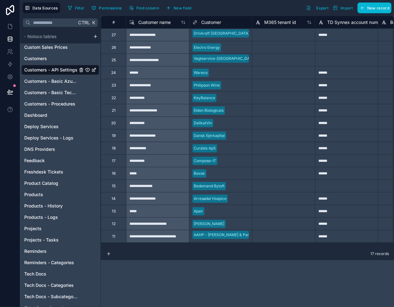
click at [306, 37] on div at bounding box center [283, 34] width 63 height 13
click at [332, 36] on div "******" at bounding box center [346, 34] width 63 height 13
click at [326, 54] on div at bounding box center [346, 60] width 63 height 13
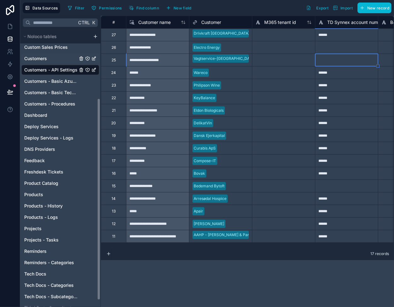
click at [49, 56] on link "Customers" at bounding box center [50, 58] width 53 height 6
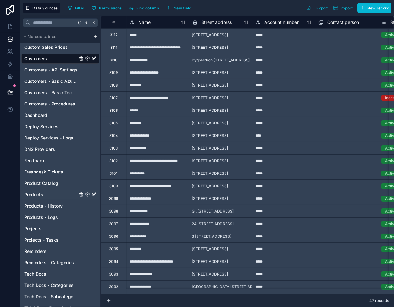
click at [38, 196] on span "Products" at bounding box center [33, 195] width 19 height 6
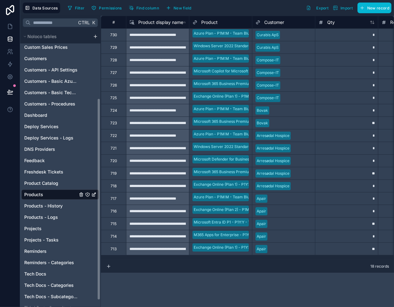
click at [35, 197] on span "Products" at bounding box center [33, 195] width 19 height 6
click at [38, 202] on div "Products - History" at bounding box center [60, 206] width 78 height 10
click at [50, 186] on span "Product Catalog" at bounding box center [41, 183] width 34 height 6
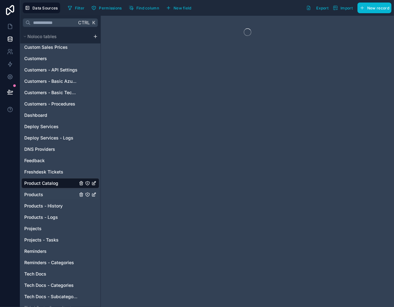
click at [46, 194] on link "Products" at bounding box center [50, 195] width 53 height 6
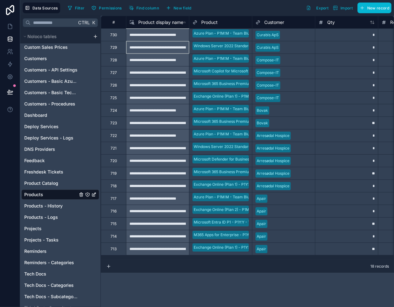
click at [169, 44] on div "**********" at bounding box center [157, 47] width 63 height 13
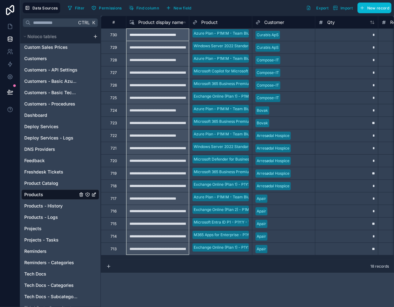
drag, startPoint x: 155, startPoint y: 35, endPoint x: 152, endPoint y: 243, distance: 208.0
click at [170, 204] on div "Delete rows 1 to 18" at bounding box center [170, 203] width 43 height 7
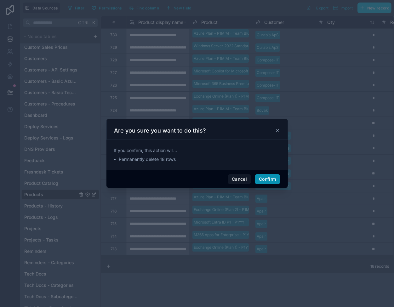
click at [265, 178] on button "Confirm" at bounding box center [267, 179] width 25 height 10
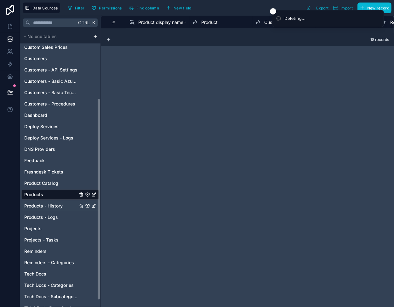
click at [52, 205] on span "Products - History" at bounding box center [43, 206] width 38 height 6
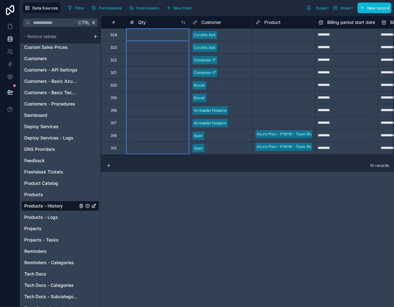
drag, startPoint x: 150, startPoint y: 42, endPoint x: 153, endPoint y: 146, distance: 104.7
drag, startPoint x: 142, startPoint y: 84, endPoint x: 138, endPoint y: 75, distance: 10.3
click at [186, 125] on div "Delete rows 1 to 10" at bounding box center [188, 125] width 43 height 7
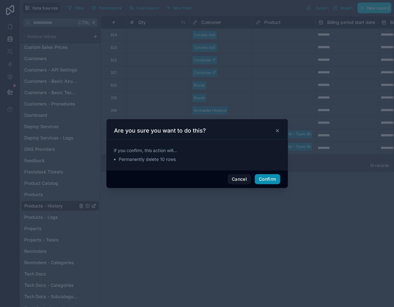
click at [266, 181] on button "Confirm" at bounding box center [267, 179] width 25 height 10
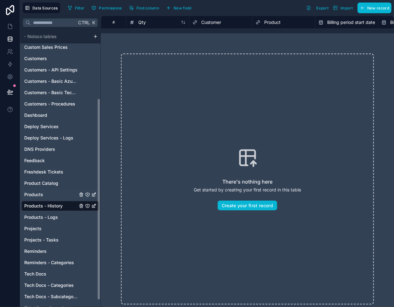
click at [43, 193] on link "Products" at bounding box center [50, 195] width 53 height 6
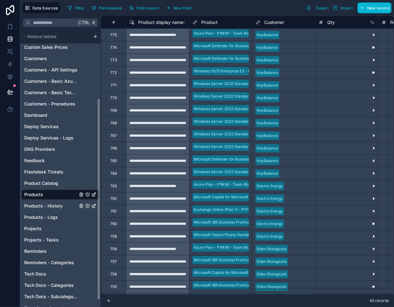
click at [54, 204] on span "Products - History" at bounding box center [43, 206] width 38 height 6
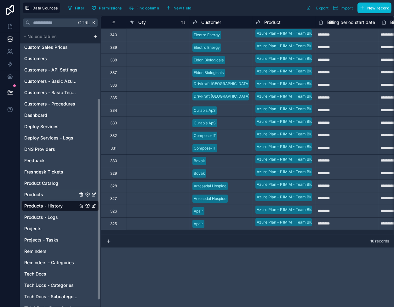
click at [64, 194] on link "Products" at bounding box center [50, 195] width 53 height 6
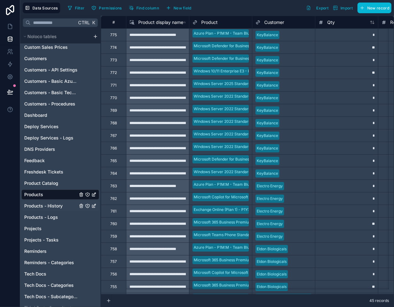
click at [58, 206] on span "Products - History" at bounding box center [43, 206] width 38 height 6
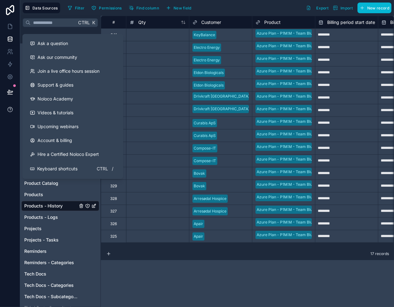
click at [14, 111] on button at bounding box center [10, 110] width 20 height 18
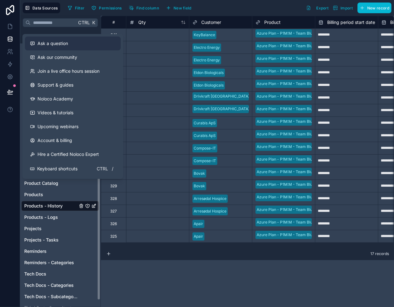
click at [52, 41] on span "Ask a question" at bounding box center [52, 43] width 31 height 6
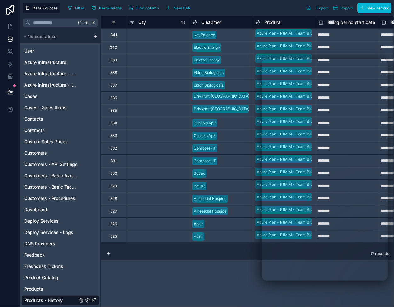
scroll to position [95, 0]
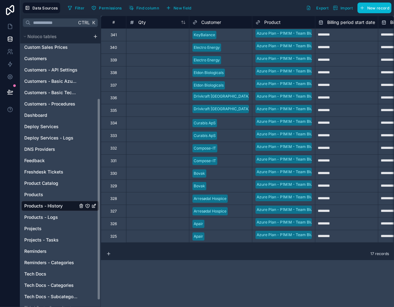
click at [208, 290] on div "# Qty Customer Product Billing period start date Billing period end date Cost p…" at bounding box center [247, 161] width 293 height 291
click at [217, 287] on div "# Qty Customer Product Billing period start date Billing period end date Cost p…" at bounding box center [247, 161] width 293 height 291
click at [238, 261] on div "# Qty Customer Product Billing period start date Billing period end date Cost p…" at bounding box center [247, 161] width 293 height 291
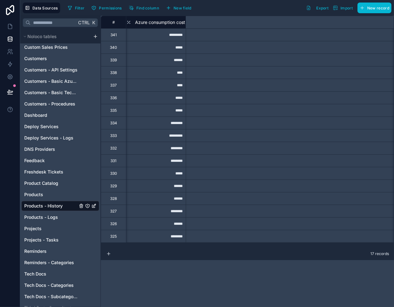
scroll to position [0, 0]
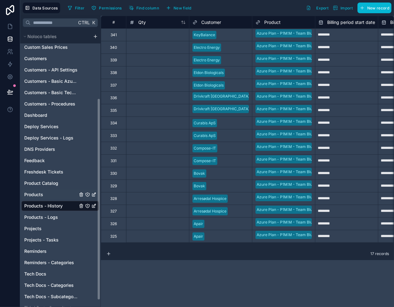
drag, startPoint x: 73, startPoint y: 194, endPoint x: 55, endPoint y: 193, distance: 18.6
click at [73, 194] on link "Products" at bounding box center [50, 195] width 53 height 6
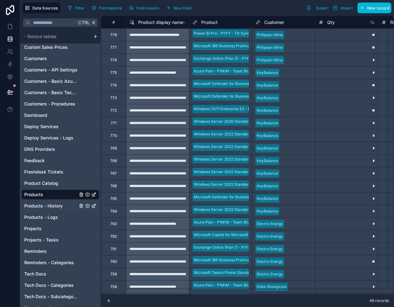
click at [53, 204] on span "Products - History" at bounding box center [43, 206] width 38 height 6
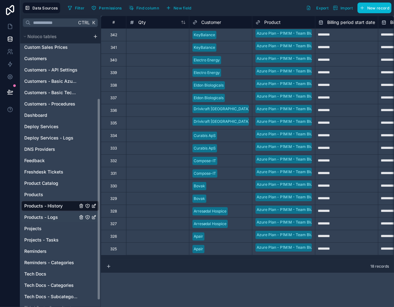
click at [50, 217] on span "Products - Logs" at bounding box center [41, 217] width 34 height 6
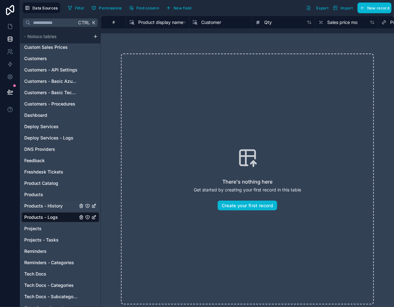
click at [52, 206] on span "Products - History" at bounding box center [43, 206] width 38 height 6
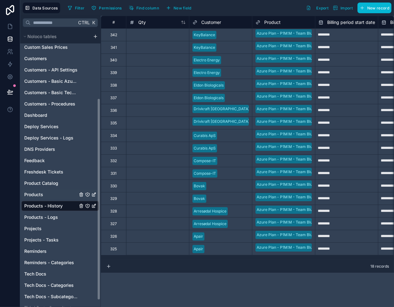
drag, startPoint x: 37, startPoint y: 193, endPoint x: 48, endPoint y: 194, distance: 10.4
click at [37, 193] on span "Products" at bounding box center [33, 195] width 19 height 6
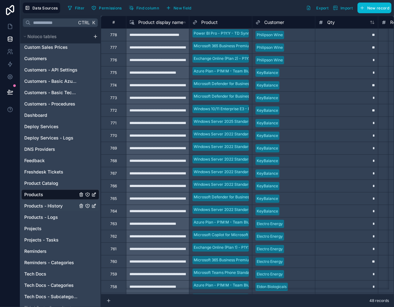
click at [52, 203] on span "Products - History" at bounding box center [43, 206] width 38 height 6
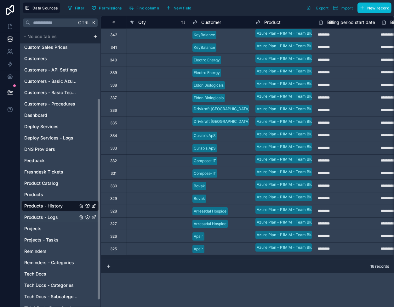
click at [60, 213] on div "Products - Logs" at bounding box center [60, 217] width 78 height 10
click at [44, 214] on span "Products - Logs" at bounding box center [41, 217] width 34 height 6
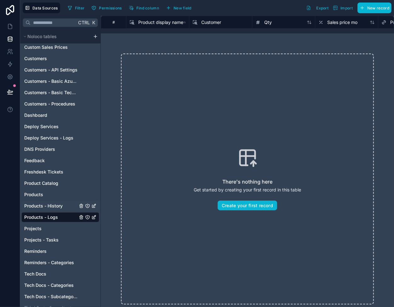
click at [37, 206] on span "Products - History" at bounding box center [43, 206] width 38 height 6
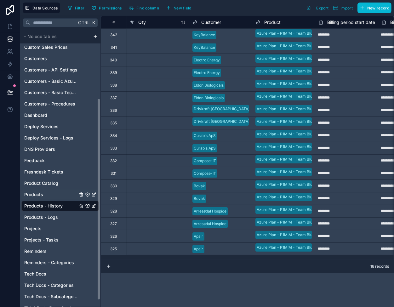
click at [49, 196] on link "Products" at bounding box center [50, 195] width 53 height 6
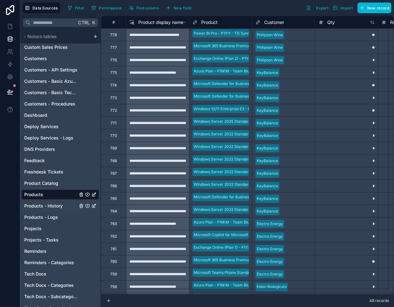
click at [51, 205] on span "Products - History" at bounding box center [43, 206] width 38 height 6
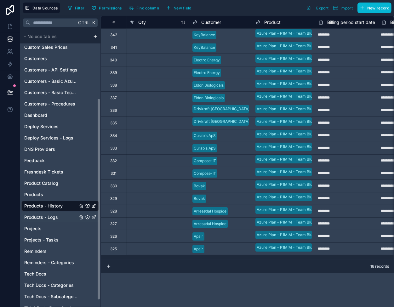
click at [53, 219] on span "Products - Logs" at bounding box center [41, 217] width 34 height 6
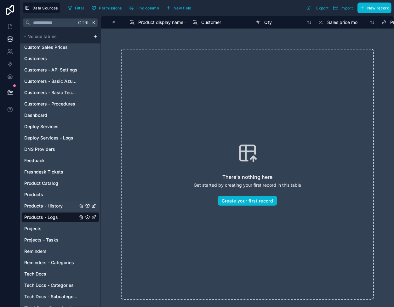
click at [58, 205] on span "Products - History" at bounding box center [43, 206] width 38 height 6
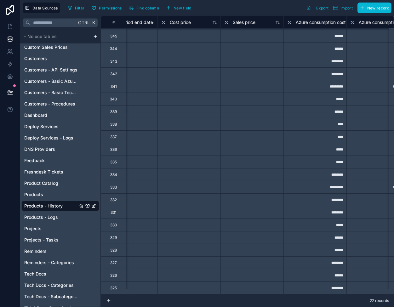
scroll to position [16, 126]
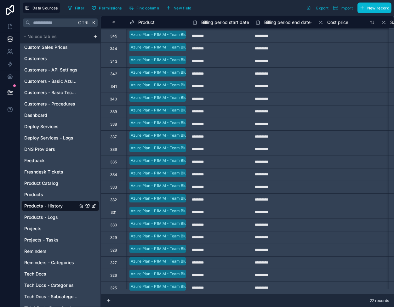
click at [206, 94] on input "********" at bounding box center [220, 99] width 63 height 10
select select "****"
select select "*"
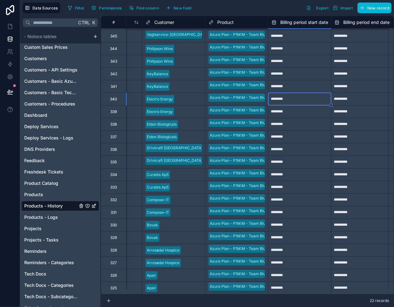
scroll to position [16, 0]
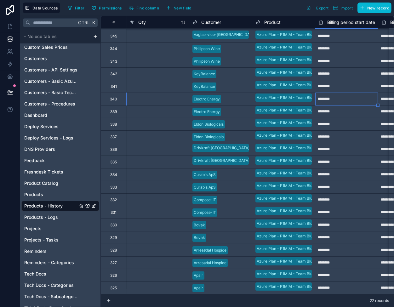
click at [227, 184] on div at bounding box center [234, 187] width 29 height 6
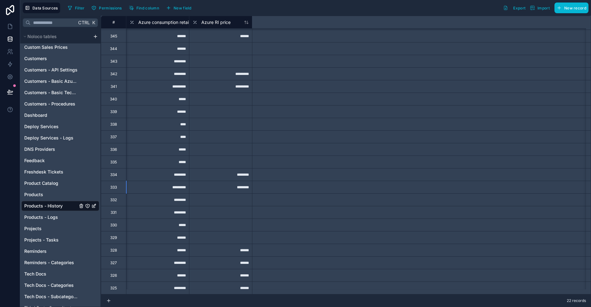
scroll to position [16, 63]
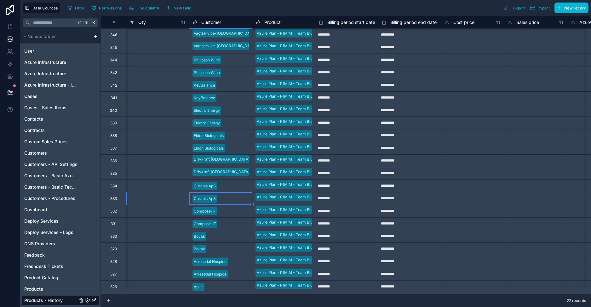
scroll to position [16, 63]
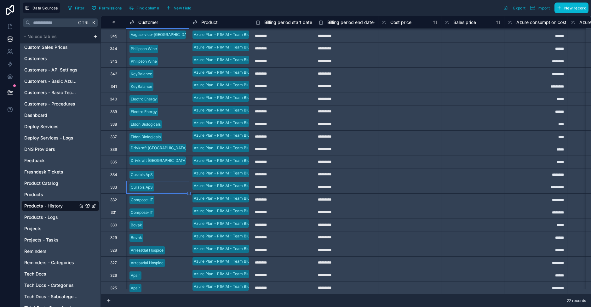
drag, startPoint x: 339, startPoint y: 272, endPoint x: 306, endPoint y: 285, distance: 35.1
click at [339, 272] on input "*********" at bounding box center [346, 276] width 63 height 10
select select "****"
select select "*"
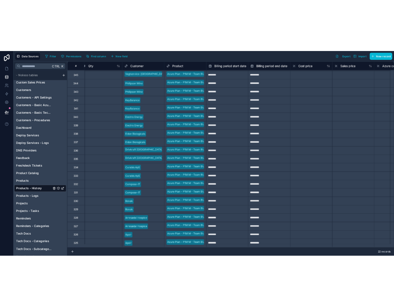
scroll to position [16, 0]
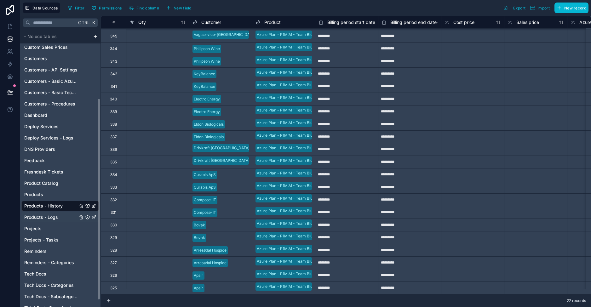
click at [58, 218] on link "Products - Logs" at bounding box center [50, 217] width 53 height 6
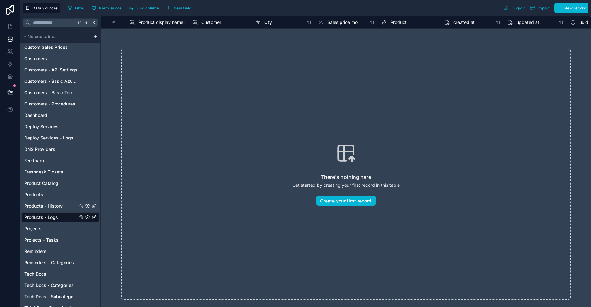
click at [55, 205] on span "Products - History" at bounding box center [43, 206] width 38 height 6
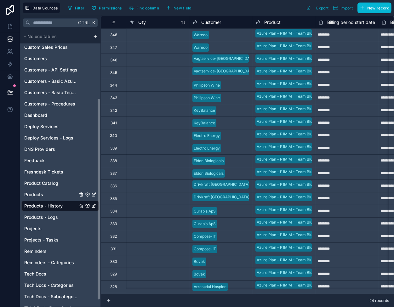
drag, startPoint x: 54, startPoint y: 194, endPoint x: 58, endPoint y: 201, distance: 8.2
click at [54, 194] on link "Products" at bounding box center [50, 195] width 53 height 6
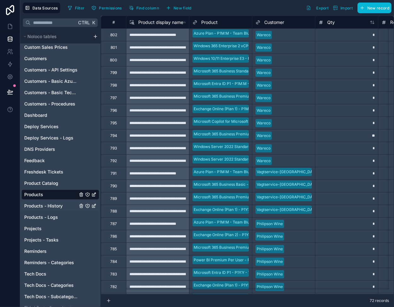
click at [62, 207] on span "Products - History" at bounding box center [43, 206] width 38 height 6
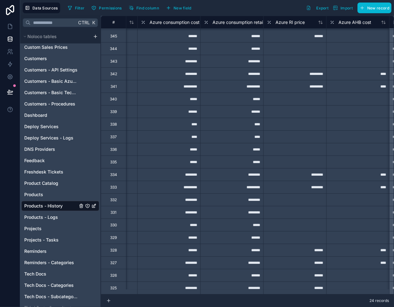
scroll to position [41, 443]
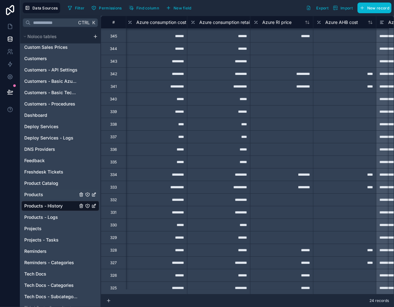
click at [51, 195] on link "Products" at bounding box center [50, 195] width 53 height 6
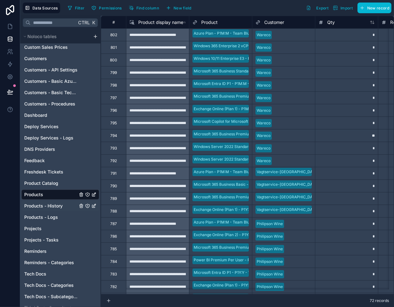
click at [50, 207] on span "Products - History" at bounding box center [43, 206] width 38 height 6
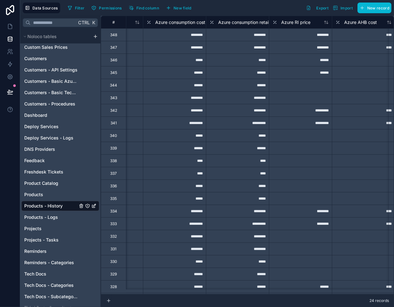
scroll to position [0, 422]
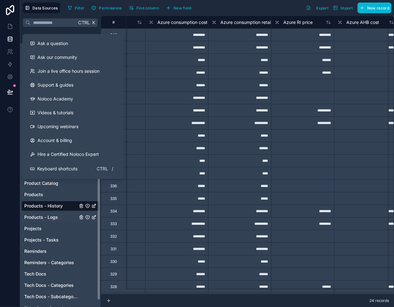
click at [43, 212] on div "Products - Logs" at bounding box center [60, 217] width 78 height 10
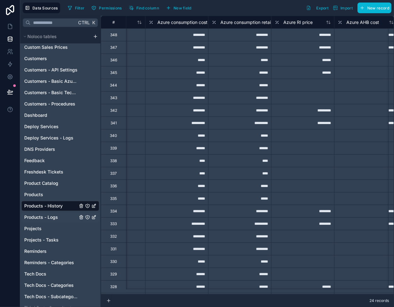
click at [49, 216] on span "Products - Logs" at bounding box center [41, 217] width 34 height 6
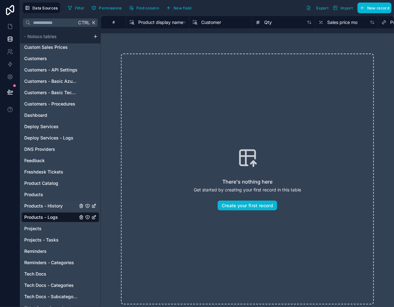
click at [54, 206] on span "Products - History" at bounding box center [43, 206] width 38 height 6
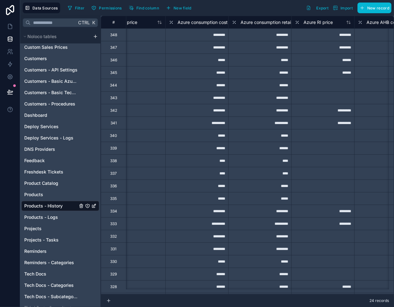
scroll to position [0, 459]
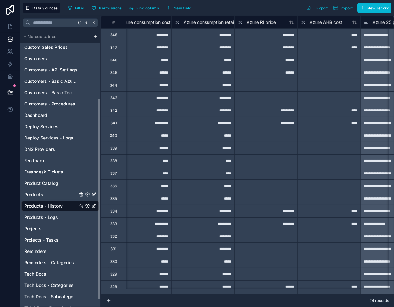
drag, startPoint x: 58, startPoint y: 196, endPoint x: 65, endPoint y: 198, distance: 6.8
click at [58, 196] on link "Products" at bounding box center [50, 195] width 53 height 6
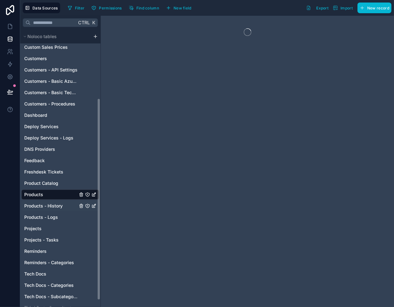
click at [65, 205] on link "Products - History" at bounding box center [50, 206] width 53 height 6
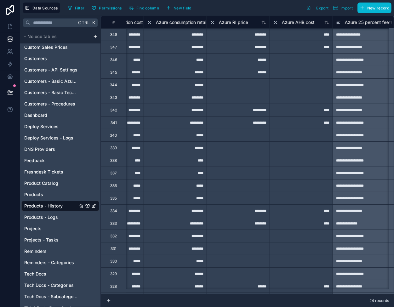
scroll to position [0, 487]
click at [236, 212] on div "********" at bounding box center [238, 211] width 63 height 13
click at [166, 209] on div "********" at bounding box center [175, 211] width 63 height 13
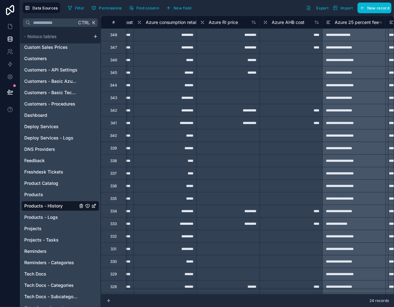
scroll to position [0, 498]
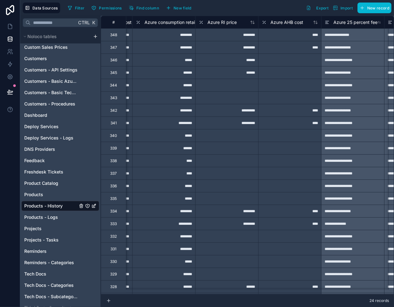
click at [214, 213] on div "********" at bounding box center [226, 211] width 63 height 13
click at [218, 51] on div "********" at bounding box center [226, 47] width 63 height 13
click at [218, 38] on div "********" at bounding box center [226, 34] width 63 height 13
click at [225, 65] on div "******" at bounding box center [226, 60] width 63 height 13
click at [216, 42] on div "********" at bounding box center [226, 47] width 63 height 13
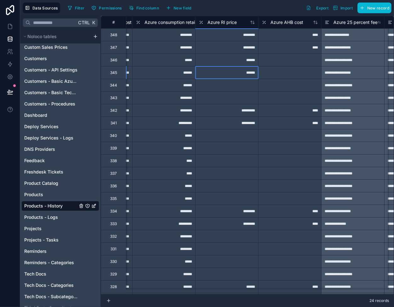
click at [217, 69] on div "******" at bounding box center [226, 72] width 63 height 13
click at [217, 49] on div "********" at bounding box center [226, 47] width 63 height 13
click at [217, 39] on div "********" at bounding box center [226, 34] width 63 height 13
click at [219, 52] on div "********" at bounding box center [226, 47] width 63 height 13
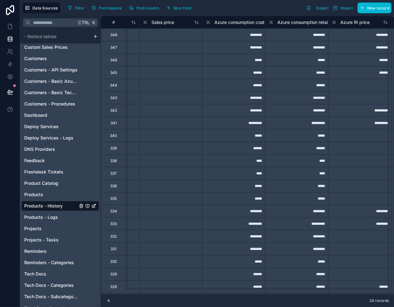
scroll to position [0, 366]
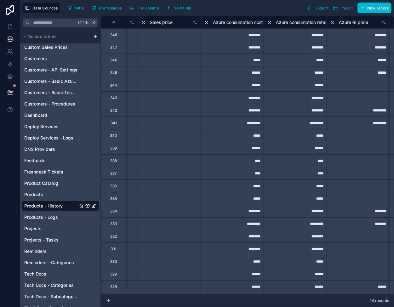
click at [342, 50] on div "********" at bounding box center [358, 47] width 63 height 13
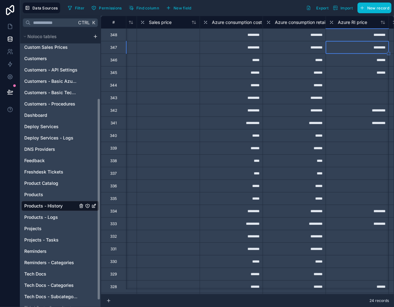
click at [188, 55] on div at bounding box center [168, 60] width 63 height 13
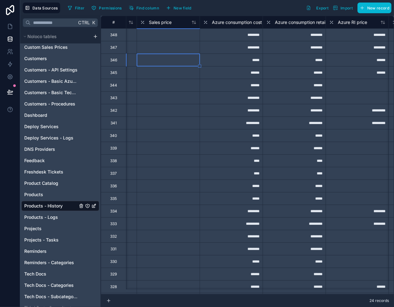
click at [190, 45] on div at bounding box center [168, 47] width 63 height 13
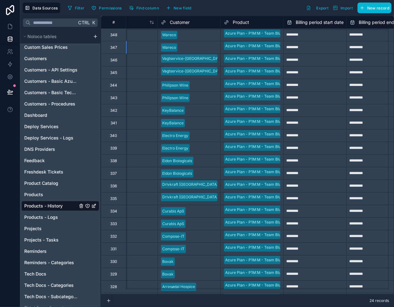
scroll to position [41, 32]
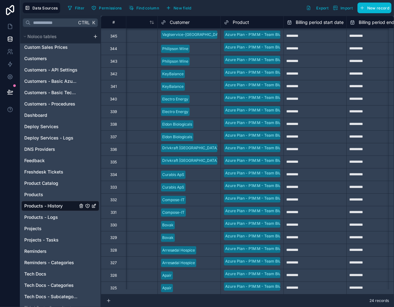
click at [306, 285] on input "********" at bounding box center [315, 288] width 63 height 10
select select "****"
select select "*"
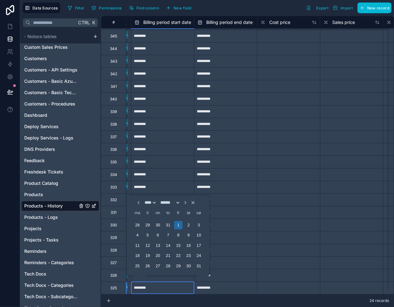
scroll to position [41, 189]
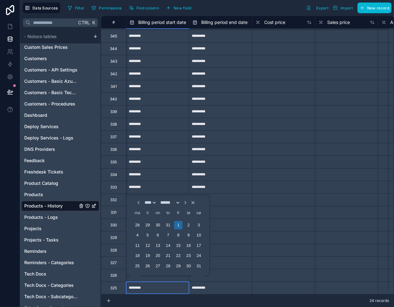
click at [295, 283] on div at bounding box center [283, 288] width 63 height 13
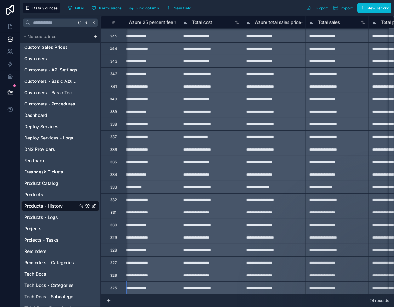
scroll to position [41, 713]
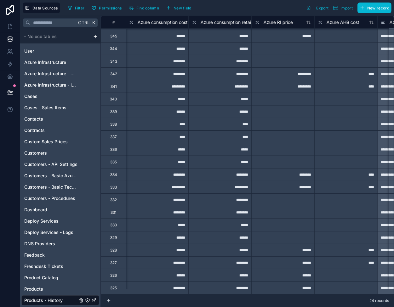
scroll to position [41, 441]
click at [212, 284] on div "********" at bounding box center [220, 288] width 63 height 13
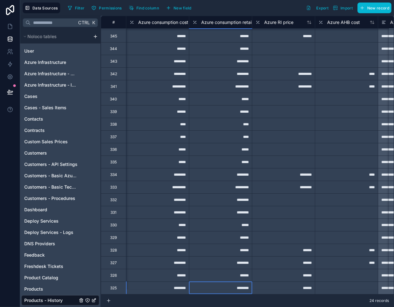
click at [214, 274] on div "******" at bounding box center [220, 275] width 63 height 13
click at [211, 285] on div "********" at bounding box center [220, 288] width 63 height 13
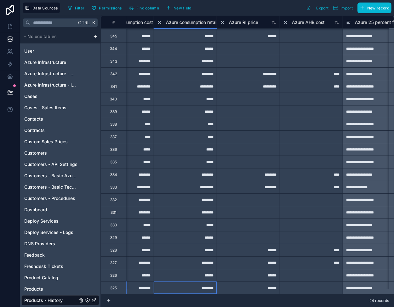
scroll to position [41, 473]
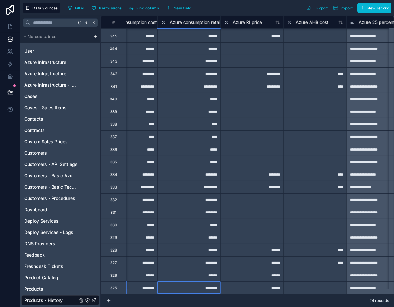
click at [181, 22] on span "Azure consumption retail" at bounding box center [195, 22] width 51 height 6
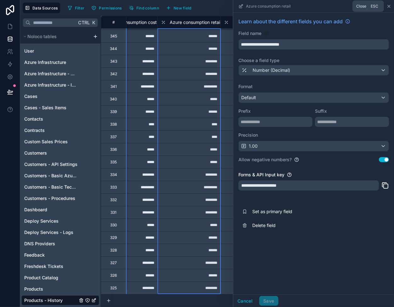
click at [388, 6] on icon at bounding box center [389, 6] width 5 height 5
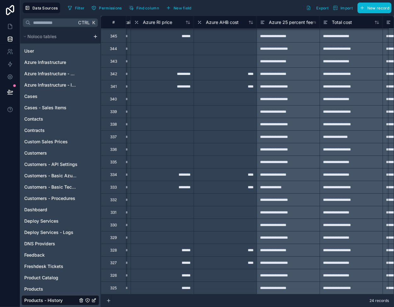
scroll to position [41, 630]
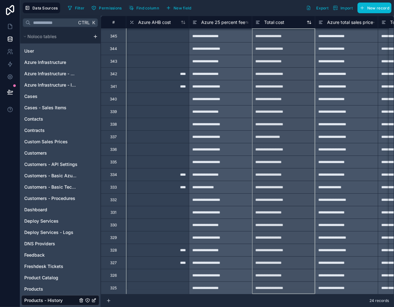
click at [273, 21] on span "Total cost" at bounding box center [274, 22] width 20 height 6
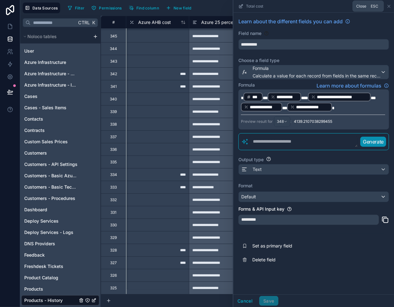
drag, startPoint x: 389, startPoint y: 6, endPoint x: 384, endPoint y: 10, distance: 6.4
click at [389, 6] on icon at bounding box center [389, 6] width 5 height 5
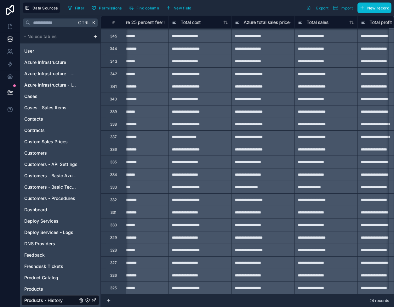
scroll to position [41, 725]
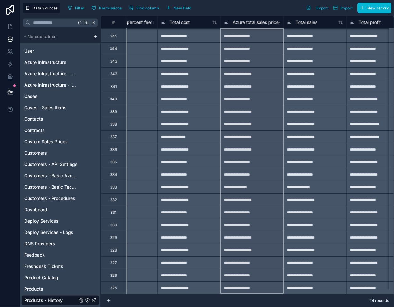
click at [253, 21] on span "Azure total sales price" at bounding box center [256, 22] width 46 height 6
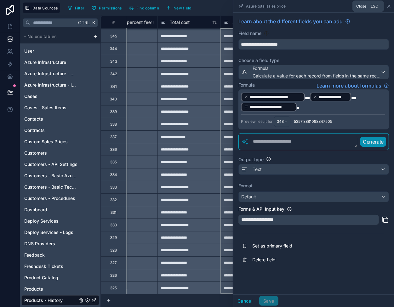
click at [388, 7] on icon at bounding box center [389, 6] width 3 height 3
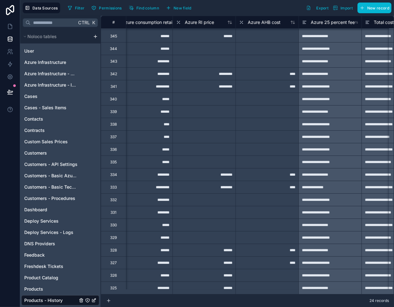
scroll to position [41, 567]
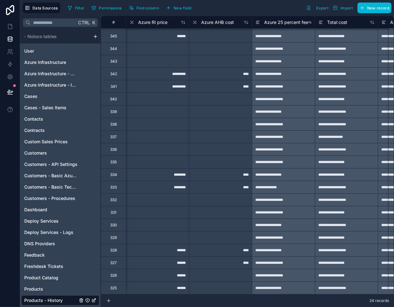
click at [277, 22] on span "Azure 25 percent fee" at bounding box center [286, 22] width 44 height 6
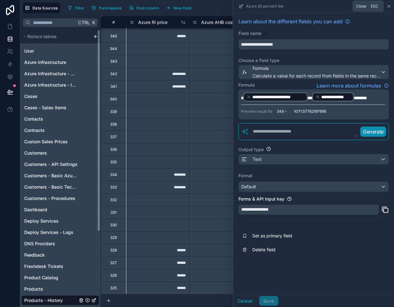
click at [389, 7] on icon at bounding box center [389, 6] width 5 height 5
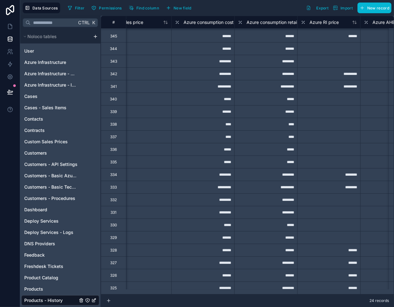
scroll to position [41, 410]
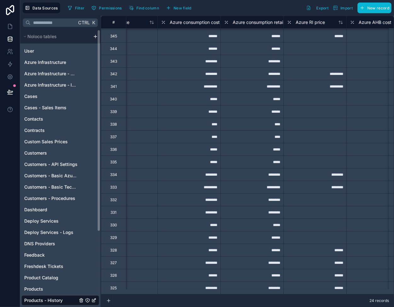
click at [189, 249] on div "******" at bounding box center [189, 250] width 63 height 13
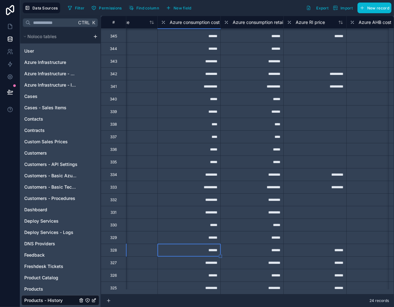
click at [191, 259] on div "********" at bounding box center [189, 262] width 63 height 13
click at [237, 261] on div "********" at bounding box center [252, 262] width 63 height 13
click at [190, 248] on div "******" at bounding box center [189, 250] width 63 height 13
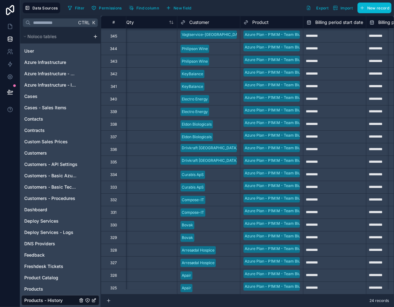
scroll to position [41, 13]
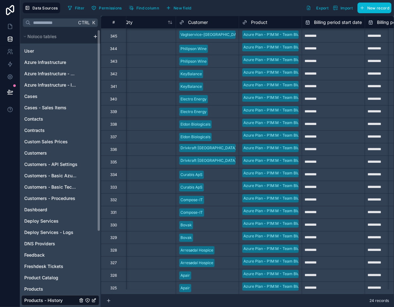
click at [214, 235] on div at bounding box center [216, 238] width 40 height 6
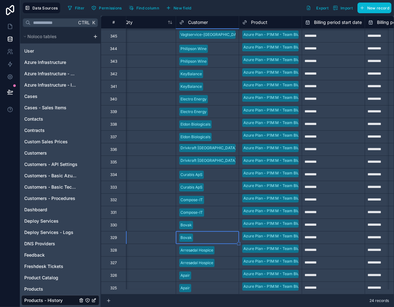
click at [316, 233] on input "********" at bounding box center [333, 238] width 63 height 10
select select "****"
select select "*"
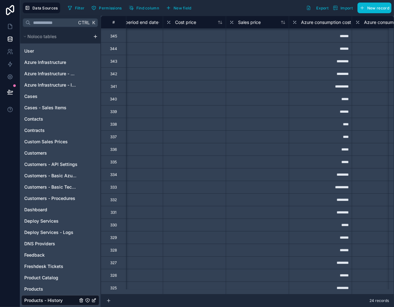
scroll to position [41, 286]
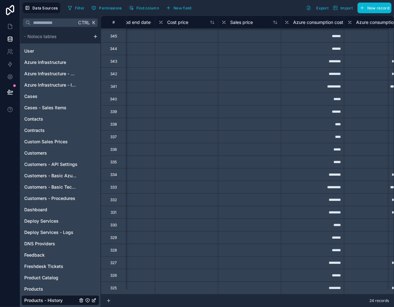
click at [256, 244] on div at bounding box center [249, 250] width 63 height 13
click at [261, 232] on div at bounding box center [249, 237] width 63 height 13
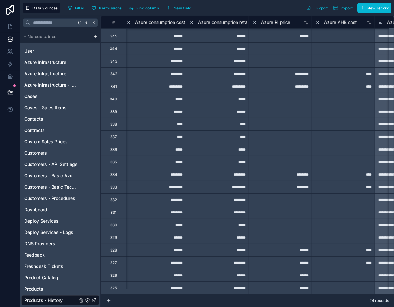
scroll to position [41, 443]
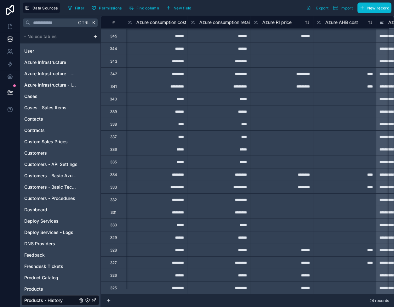
click at [166, 234] on div "******" at bounding box center [155, 237] width 63 height 13
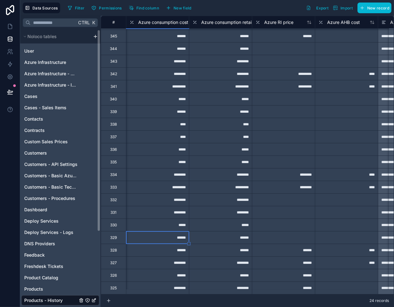
click at [161, 209] on div "********" at bounding box center [157, 212] width 63 height 13
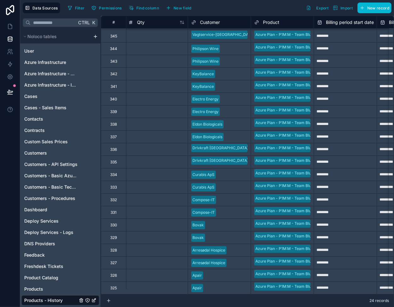
scroll to position [41, 0]
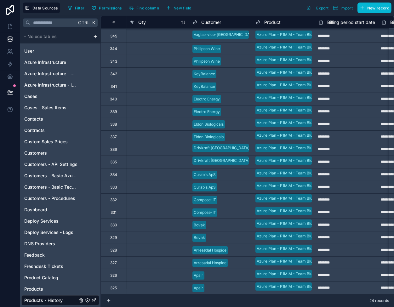
click at [154, 210] on div at bounding box center [157, 212] width 63 height 13
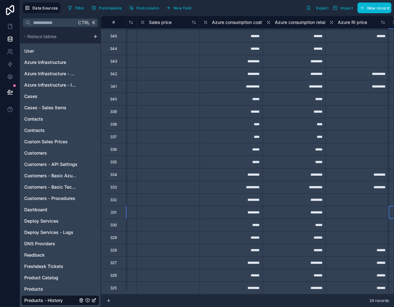
scroll to position [41, 430]
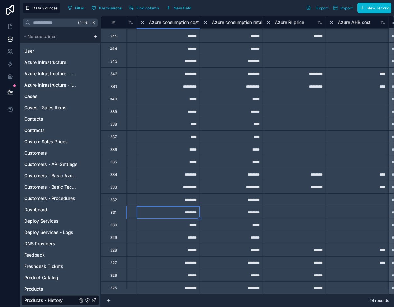
click at [163, 182] on div "*********" at bounding box center [168, 187] width 63 height 13
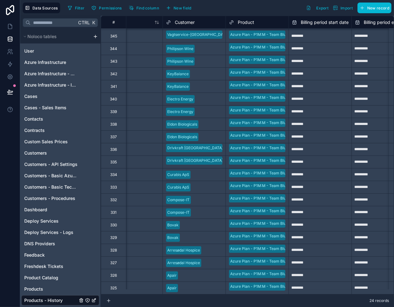
scroll to position [41, 0]
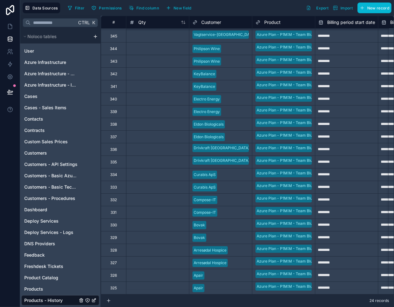
click at [246, 184] on div at bounding box center [234, 187] width 29 height 6
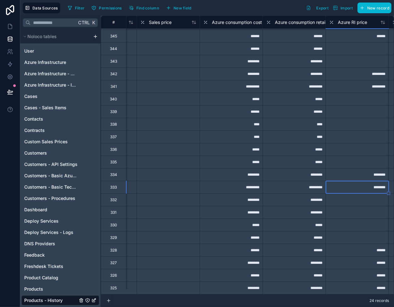
scroll to position [41, 430]
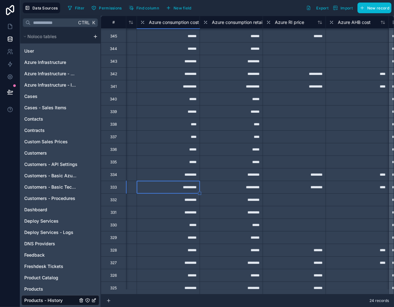
click at [171, 244] on div "******" at bounding box center [168, 250] width 63 height 13
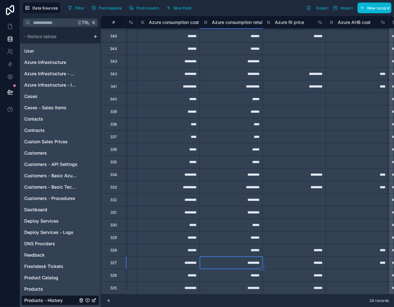
click at [240, 282] on div "********" at bounding box center [231, 288] width 63 height 13
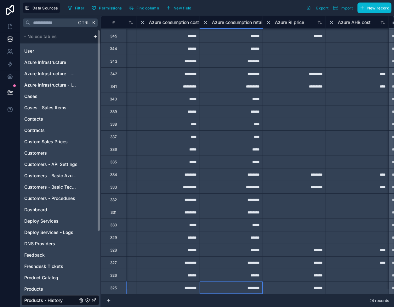
click at [177, 182] on div "*********" at bounding box center [168, 187] width 63 height 13
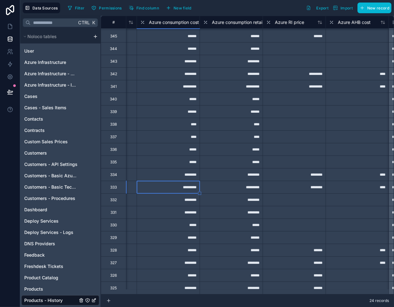
click at [231, 186] on div "*********" at bounding box center [231, 187] width 63 height 13
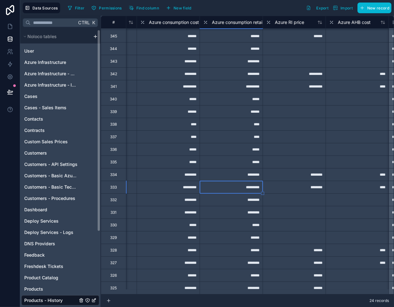
click at [169, 157] on div "*****" at bounding box center [168, 162] width 63 height 13
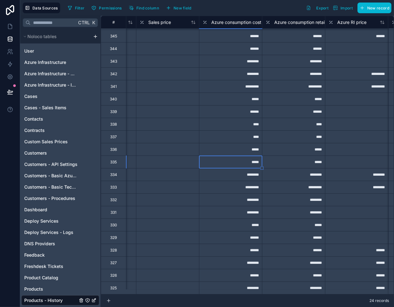
scroll to position [41, 378]
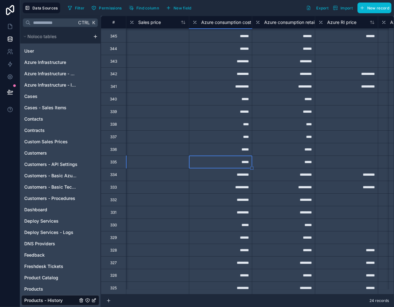
click at [219, 132] on div "****" at bounding box center [220, 136] width 63 height 13
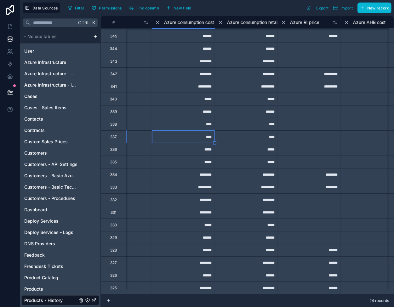
scroll to position [41, 410]
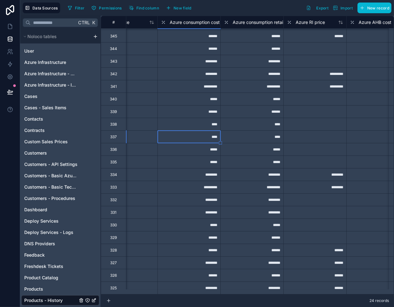
click at [185, 106] on div "******" at bounding box center [189, 111] width 63 height 13
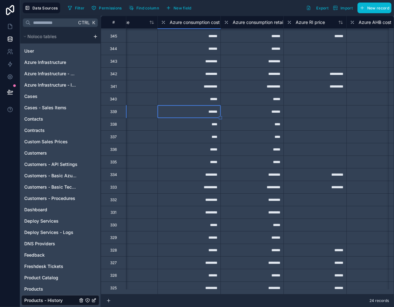
click at [189, 83] on div "*********" at bounding box center [189, 86] width 63 height 13
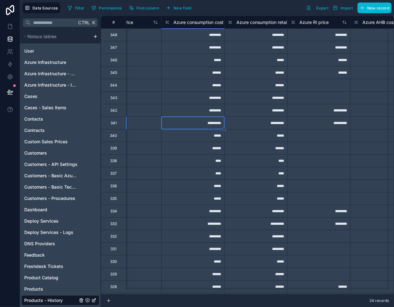
scroll to position [0, 410]
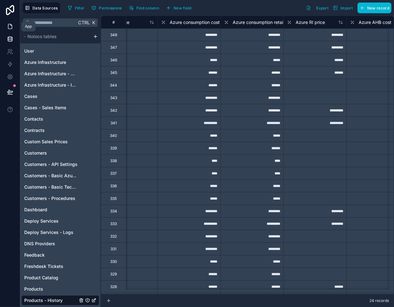
click at [8, 25] on icon at bounding box center [10, 26] width 4 height 5
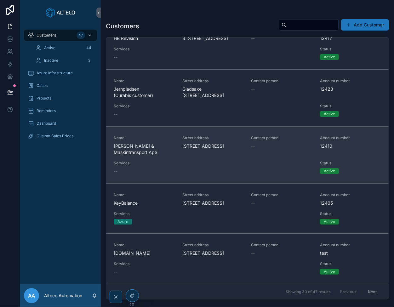
scroll to position [1456, 0]
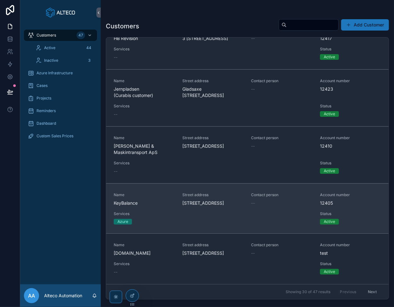
click at [160, 193] on span "Name" at bounding box center [144, 195] width 61 height 5
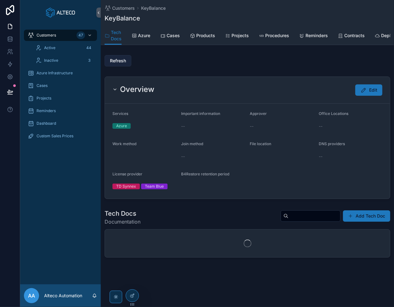
click at [117, 64] on span "Refresh" at bounding box center [118, 61] width 16 height 6
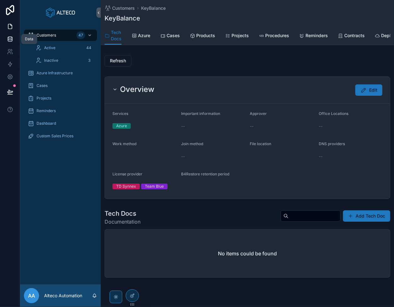
click at [11, 39] on icon at bounding box center [10, 39] width 6 height 6
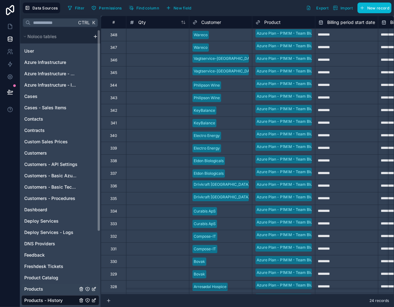
click at [49, 290] on link "Products" at bounding box center [50, 289] width 53 height 6
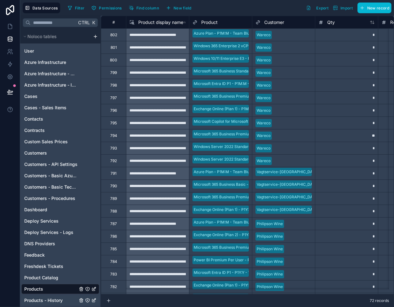
click at [53, 301] on span "Products - History" at bounding box center [43, 300] width 38 height 6
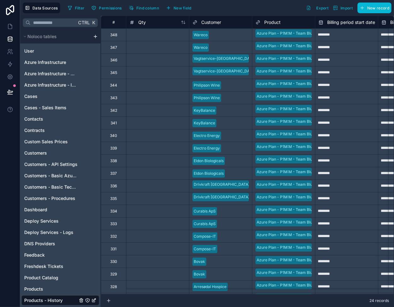
click at [162, 120] on div at bounding box center [157, 123] width 63 height 13
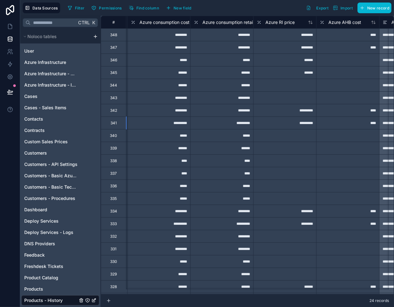
scroll to position [0, 441]
